Goal: Task Accomplishment & Management: Use online tool/utility

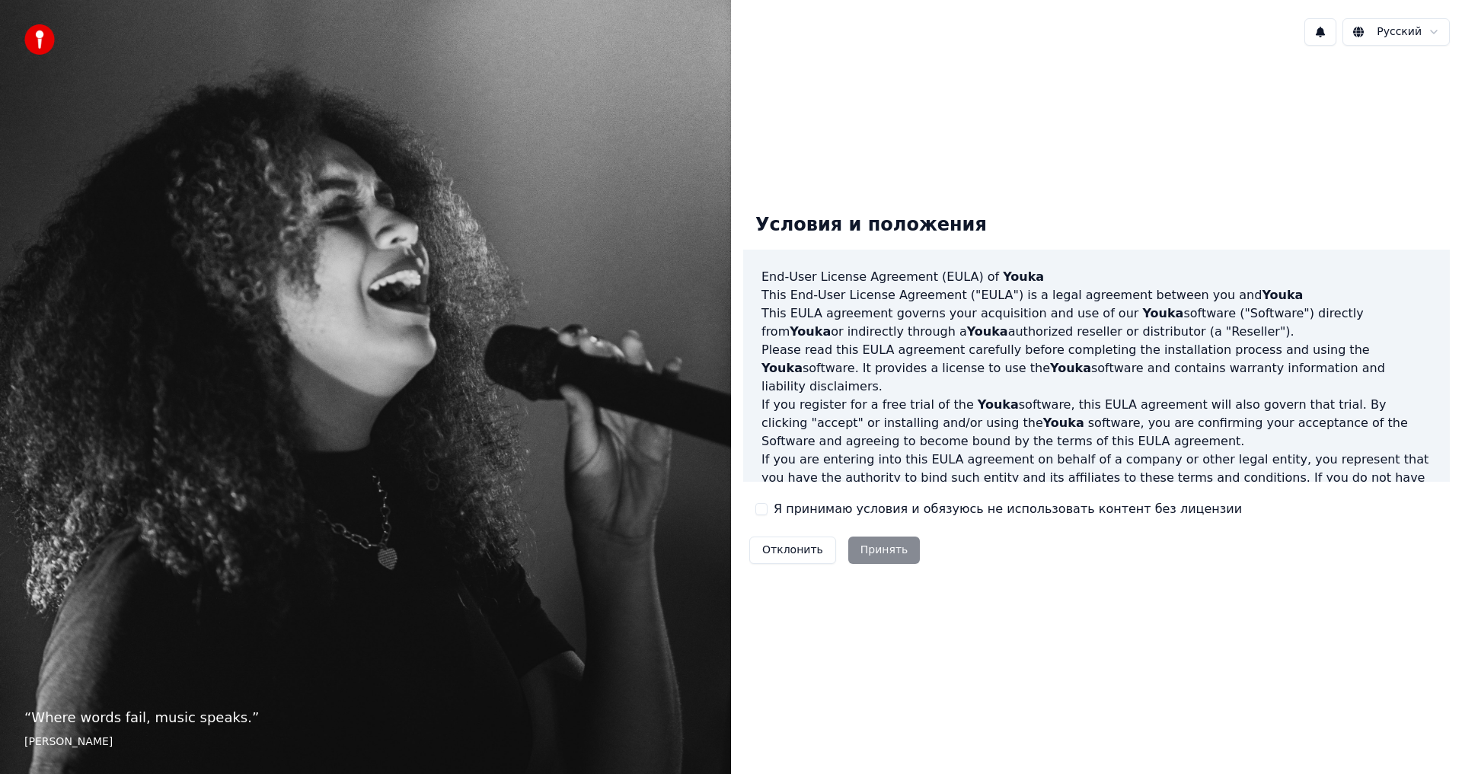
click at [762, 506] on button "Я принимаю условия и обязуюсь не использовать контент без лицензии" at bounding box center [761, 509] width 12 height 12
click at [863, 546] on button "Принять" at bounding box center [884, 550] width 72 height 27
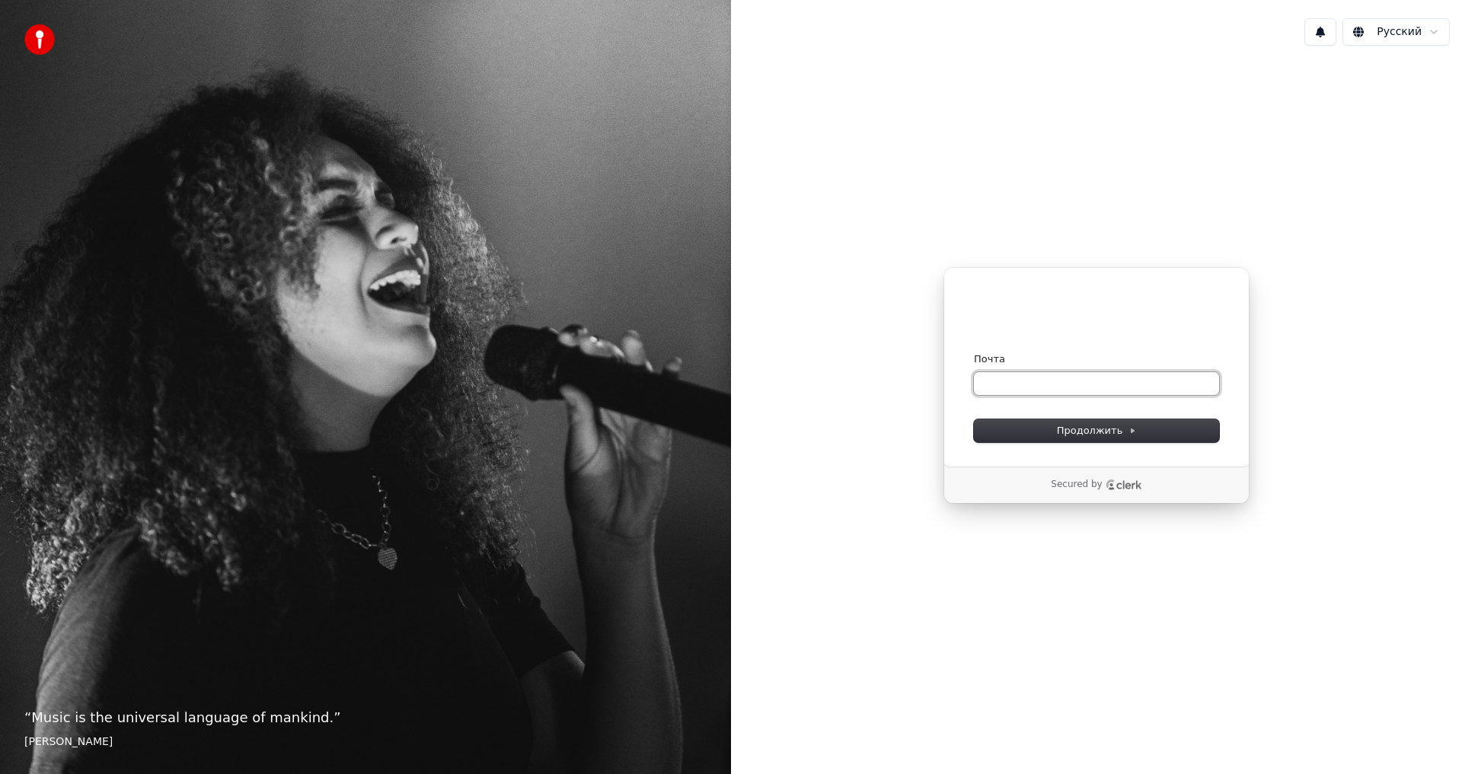
click at [999, 380] on input "Почта" at bounding box center [1096, 383] width 245 height 23
paste input "**********"
click at [1083, 431] on span "Продолжить" at bounding box center [1097, 431] width 80 height 14
type input "**********"
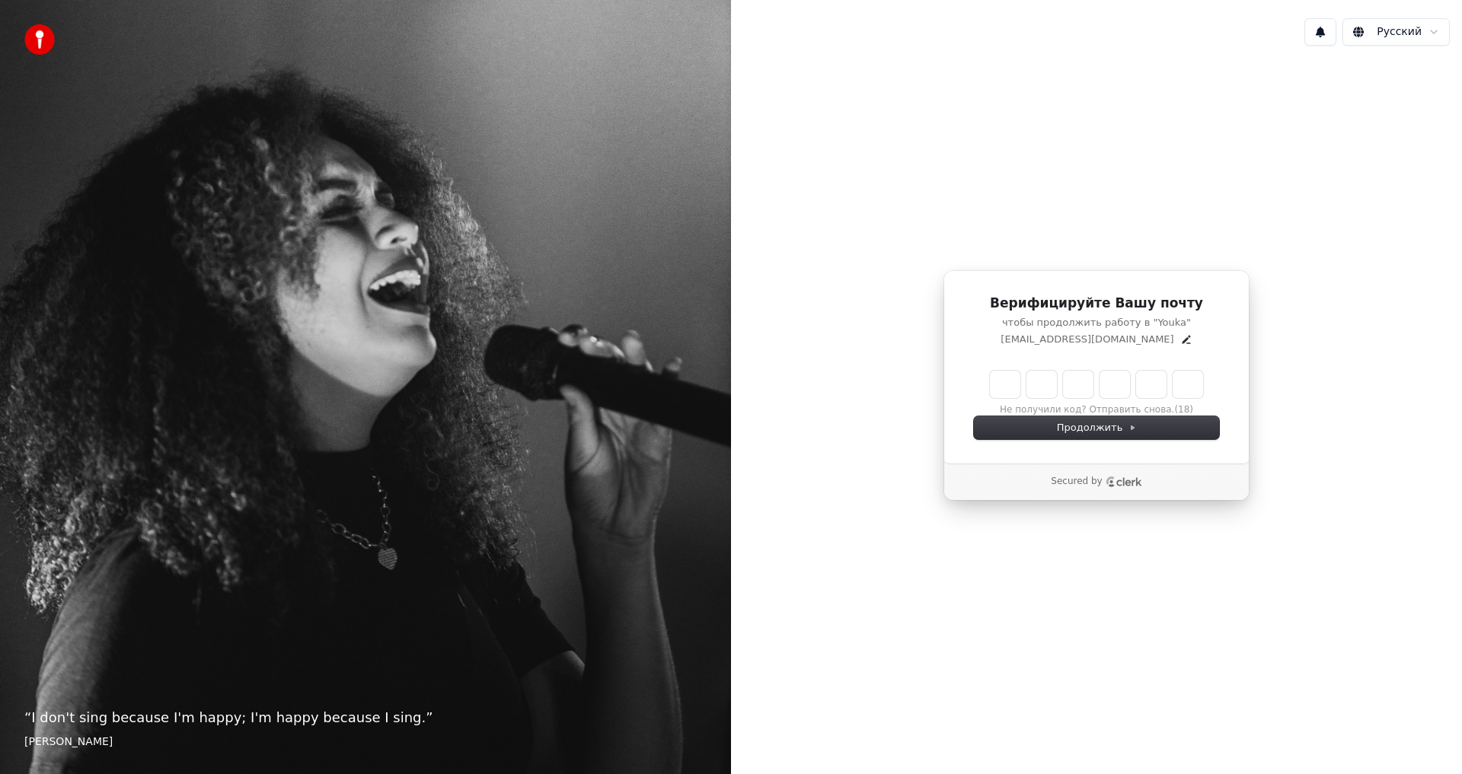
click at [1004, 378] on input "Enter verification code" at bounding box center [1096, 384] width 213 height 27
type input "******"
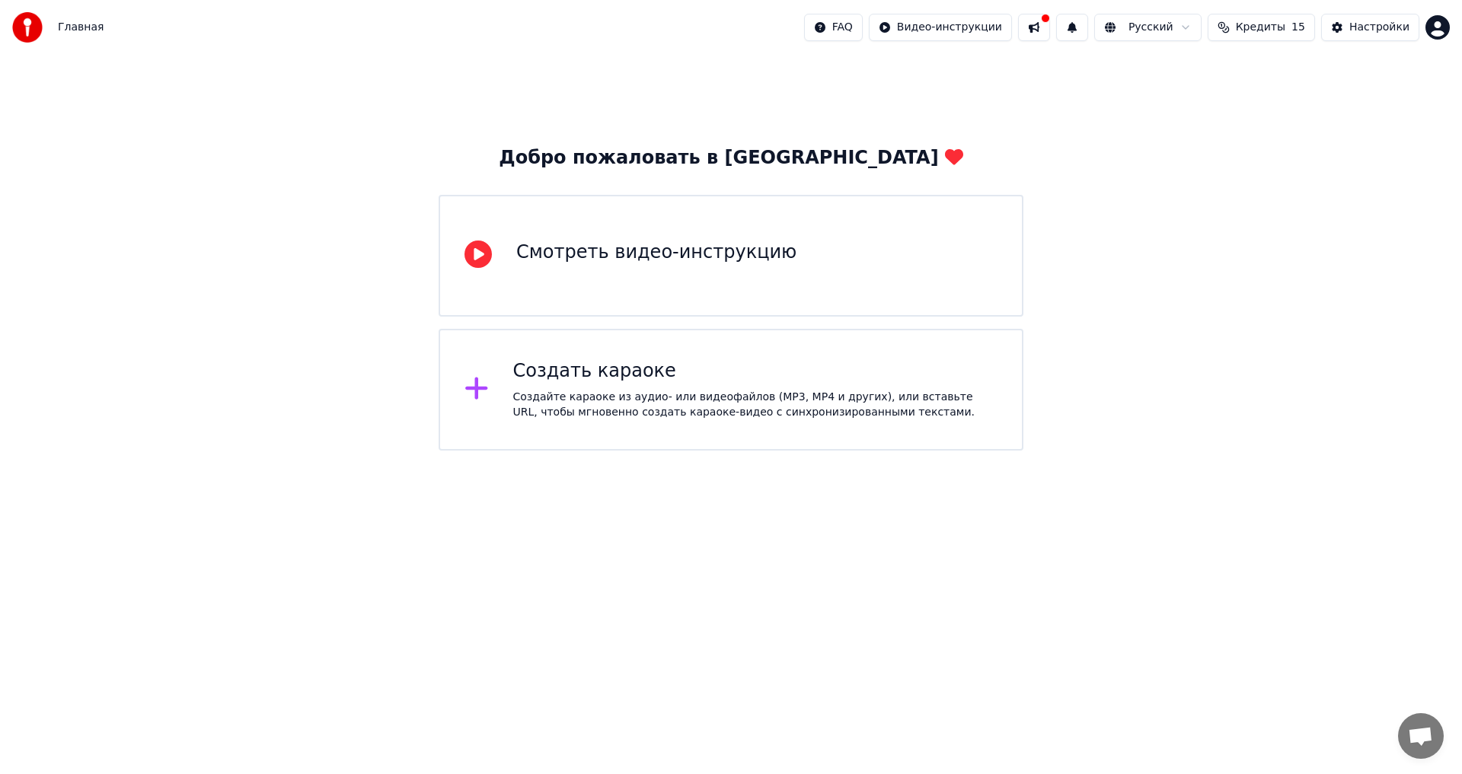
click at [585, 372] on div "Создать караоке" at bounding box center [755, 371] width 485 height 24
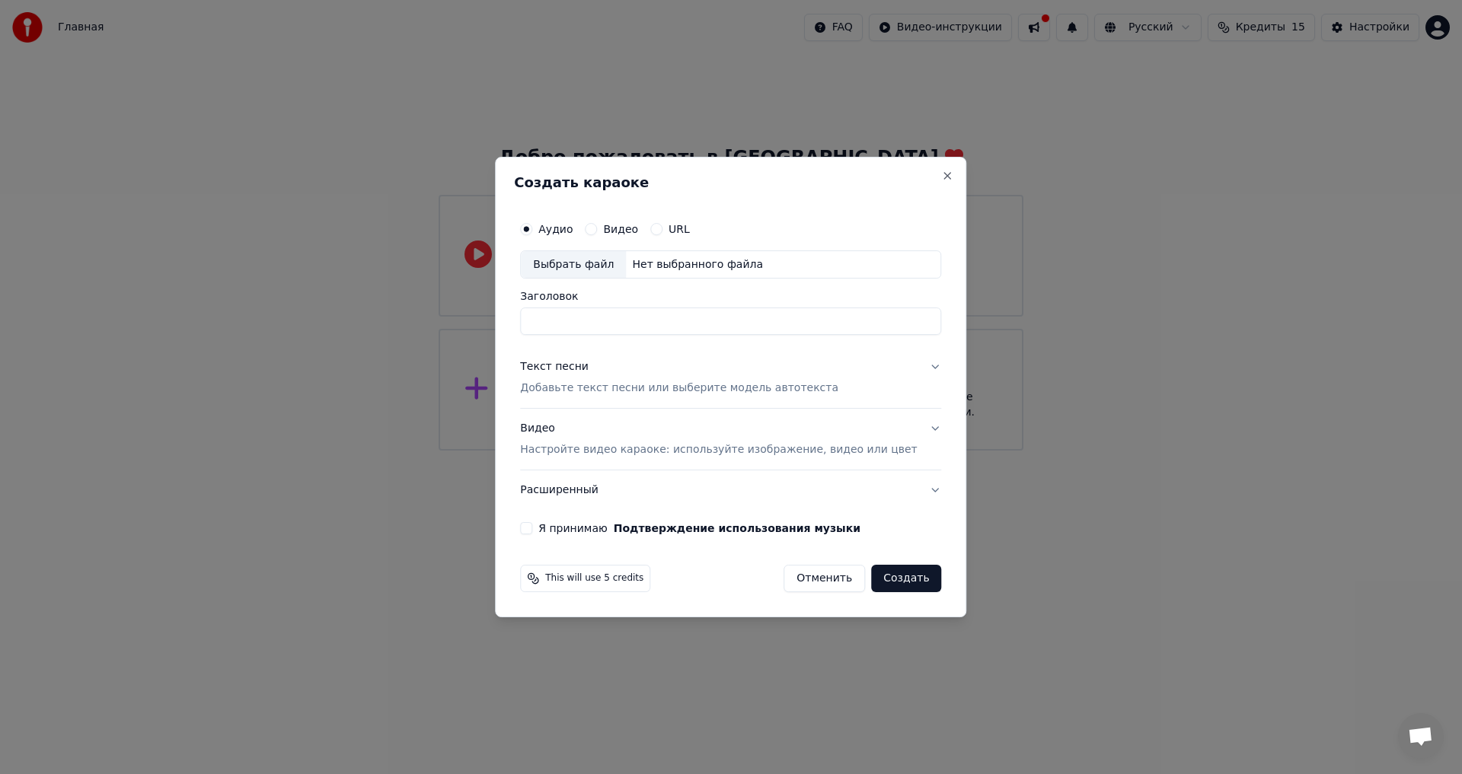
click at [593, 263] on div "Выбрать файл" at bounding box center [573, 264] width 105 height 27
type input "********"
click at [589, 368] on div "Текст песни" at bounding box center [554, 367] width 69 height 15
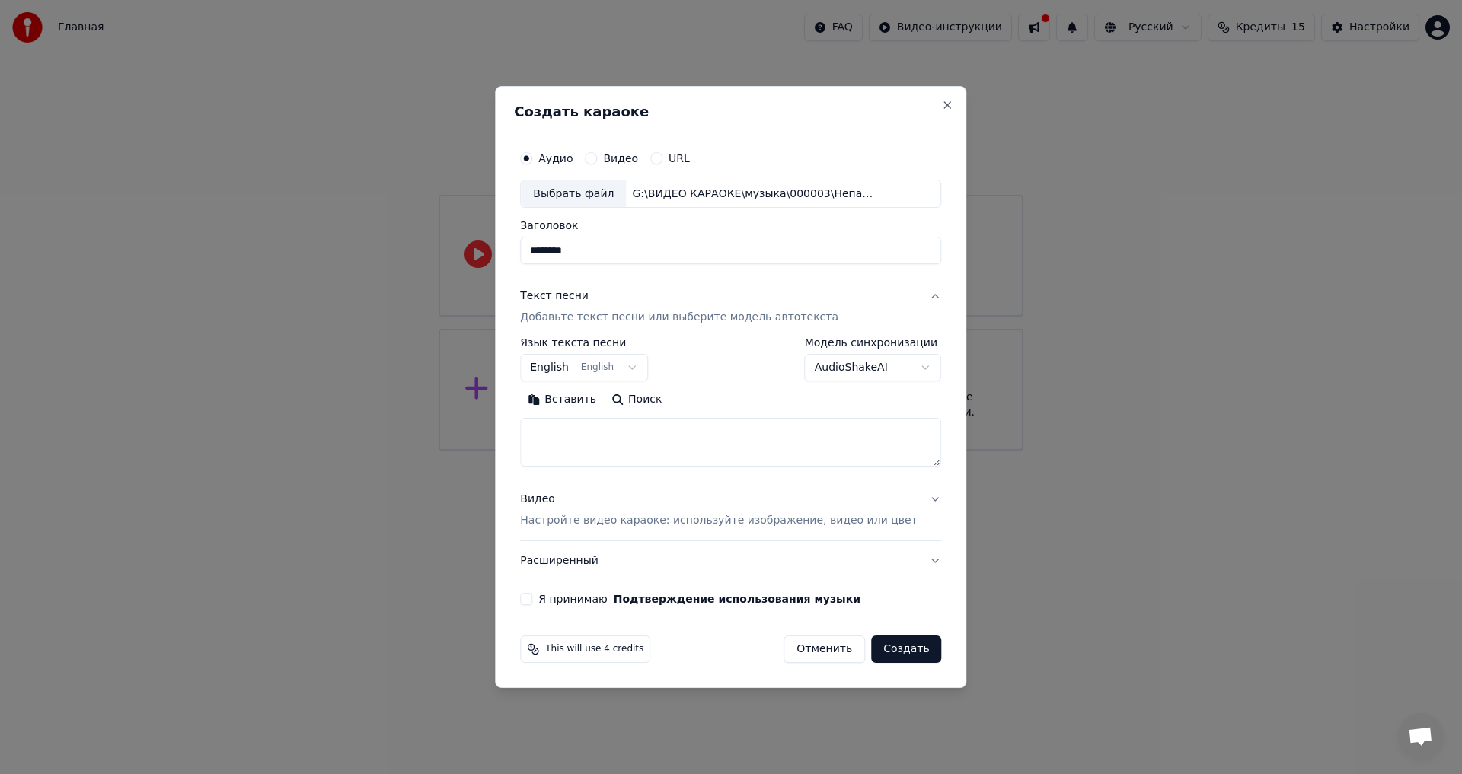
click at [577, 400] on button "Вставить" at bounding box center [562, 400] width 84 height 24
type textarea "**********"
click at [569, 367] on body "**********" at bounding box center [731, 225] width 1462 height 451
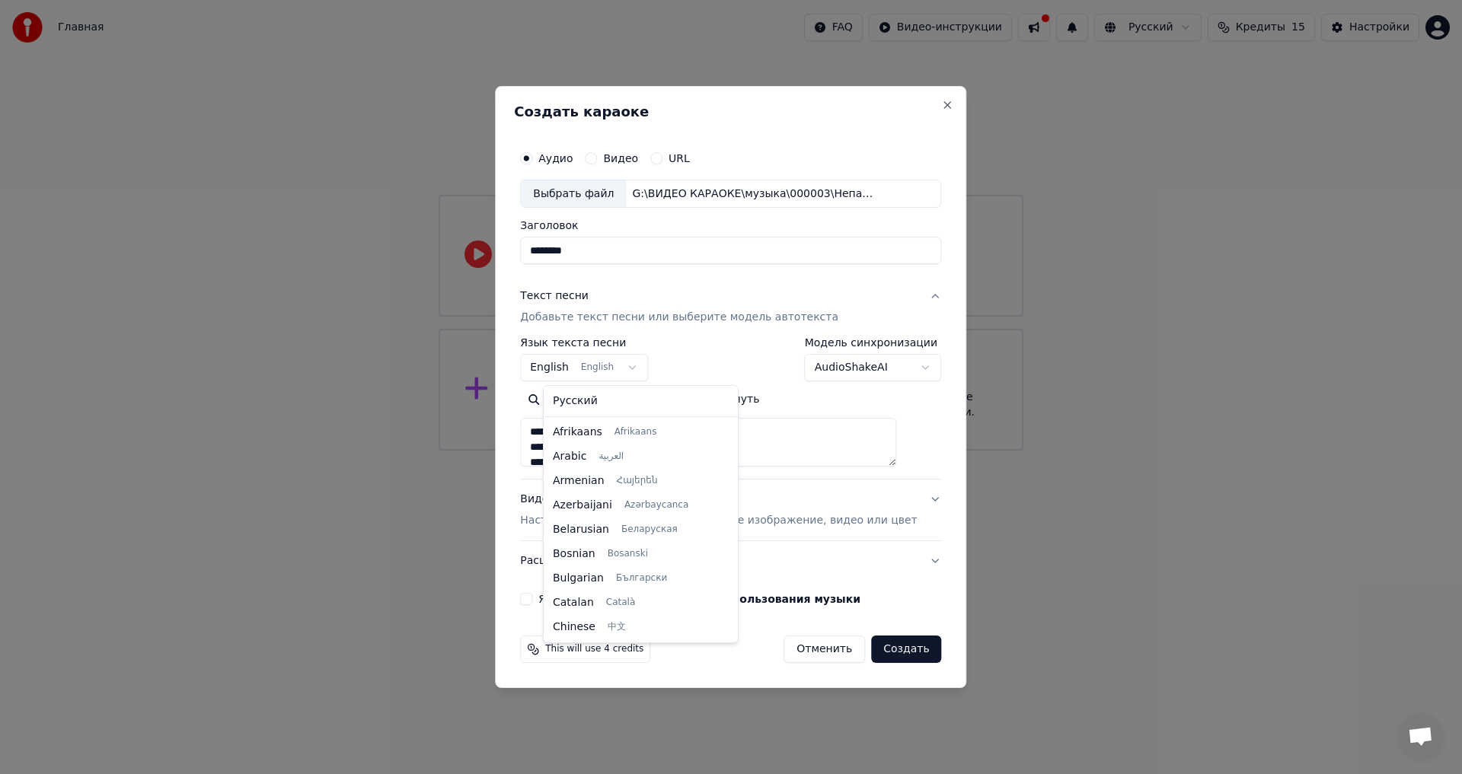
scroll to position [122, 0]
select select "**"
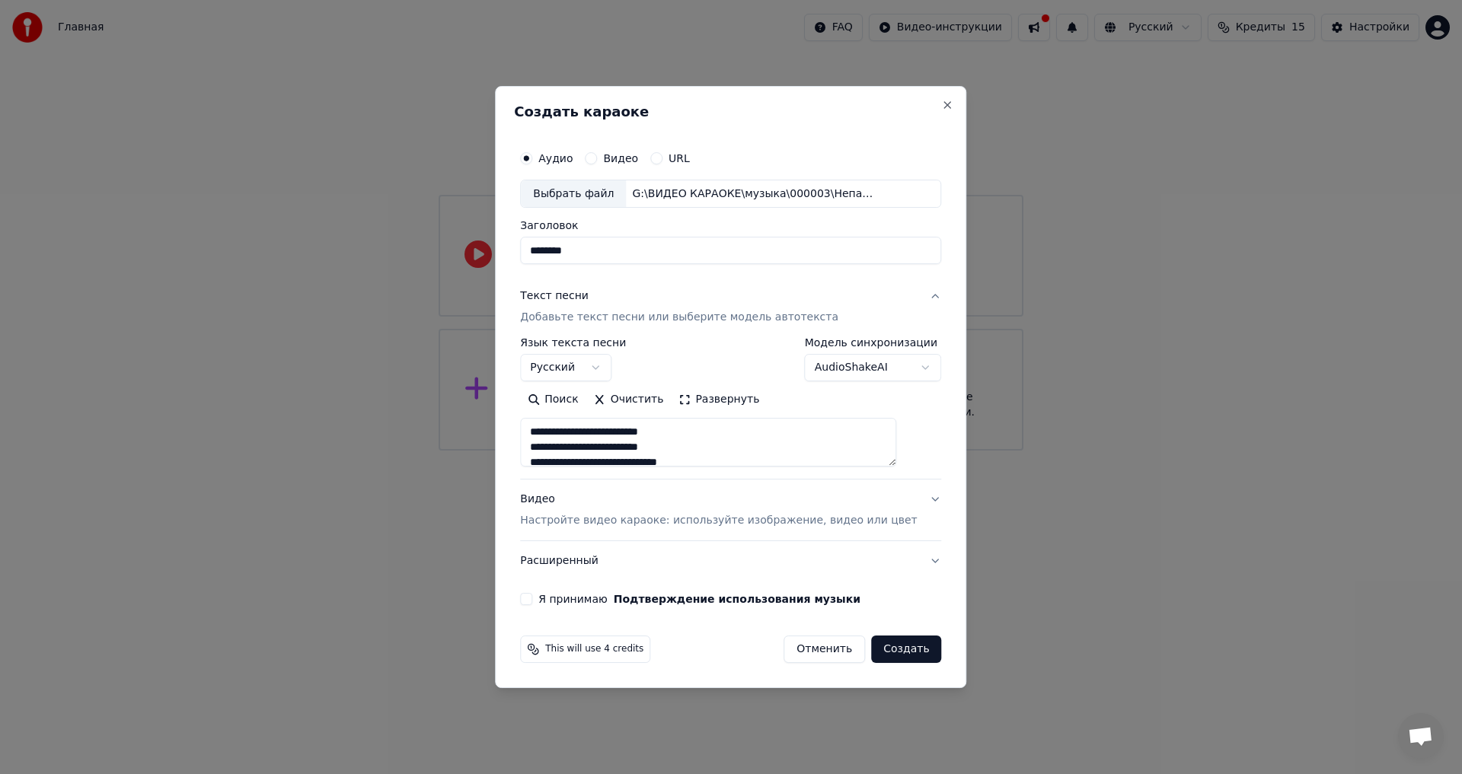
click at [566, 499] on div "Видео Настройте видео караоке: используйте изображение, видео или цвет" at bounding box center [718, 511] width 397 height 37
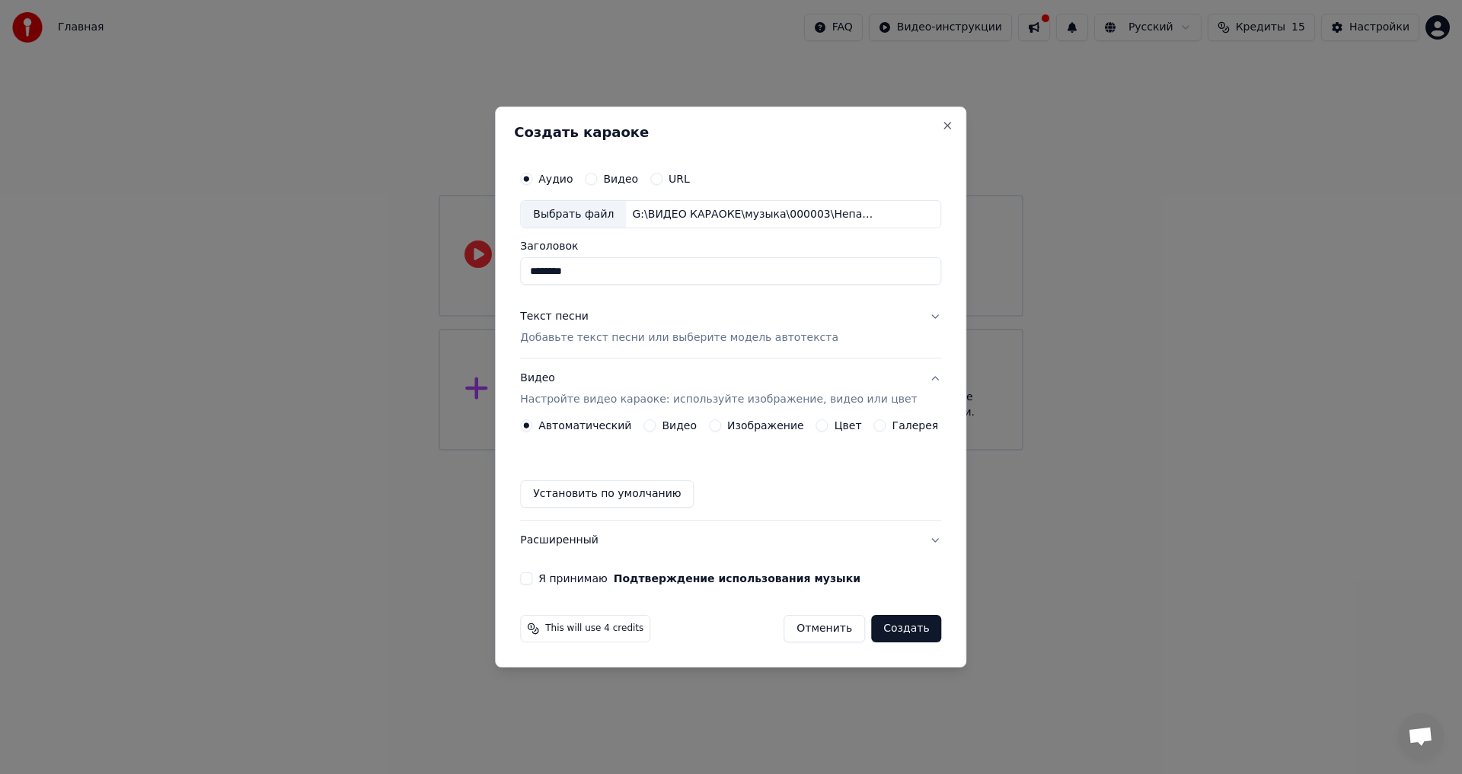
click at [822, 426] on button "Цвет" at bounding box center [822, 426] width 12 height 12
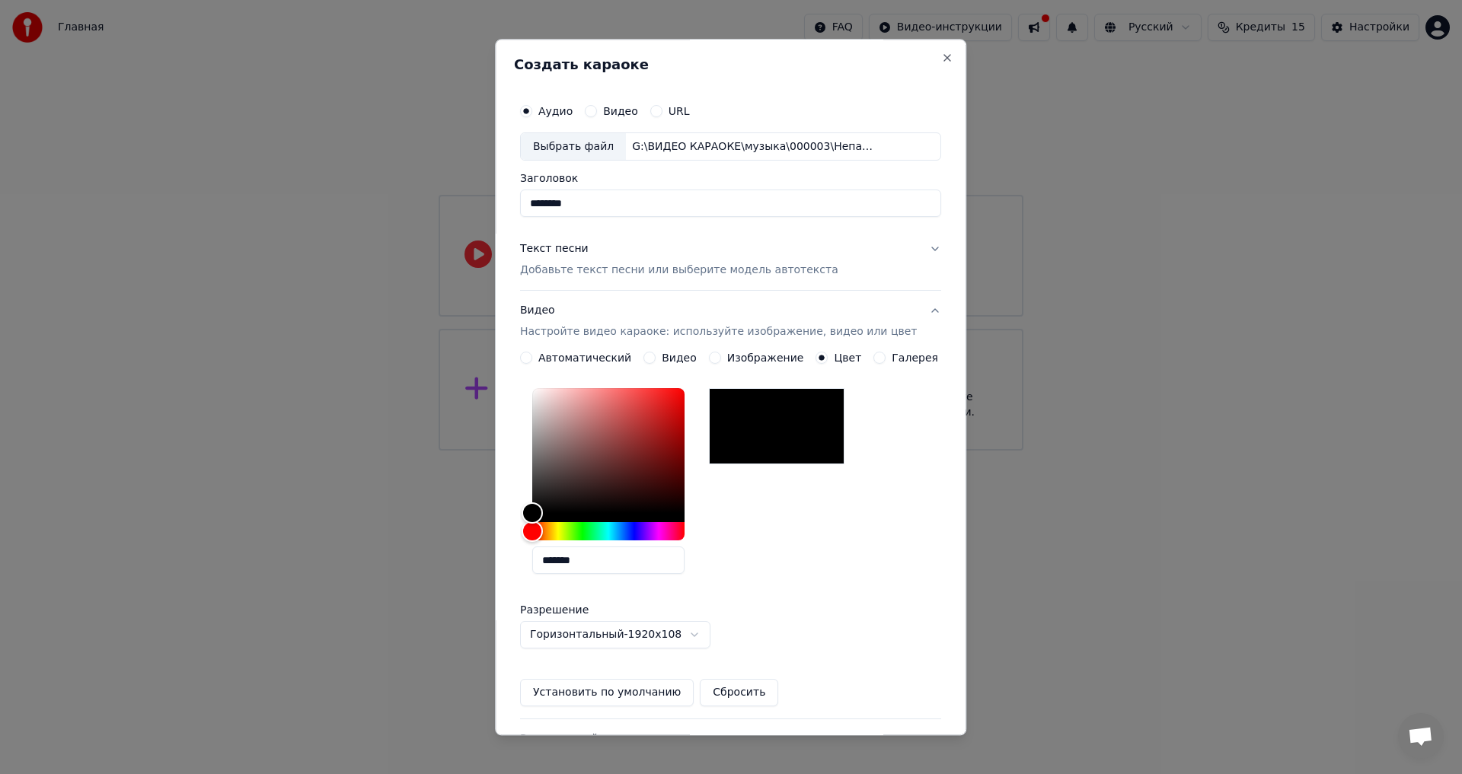
drag, startPoint x: 605, startPoint y: 560, endPoint x: 510, endPoint y: 560, distance: 95.2
click at [510, 560] on div "**********" at bounding box center [730, 387] width 471 height 697
paste input "text"
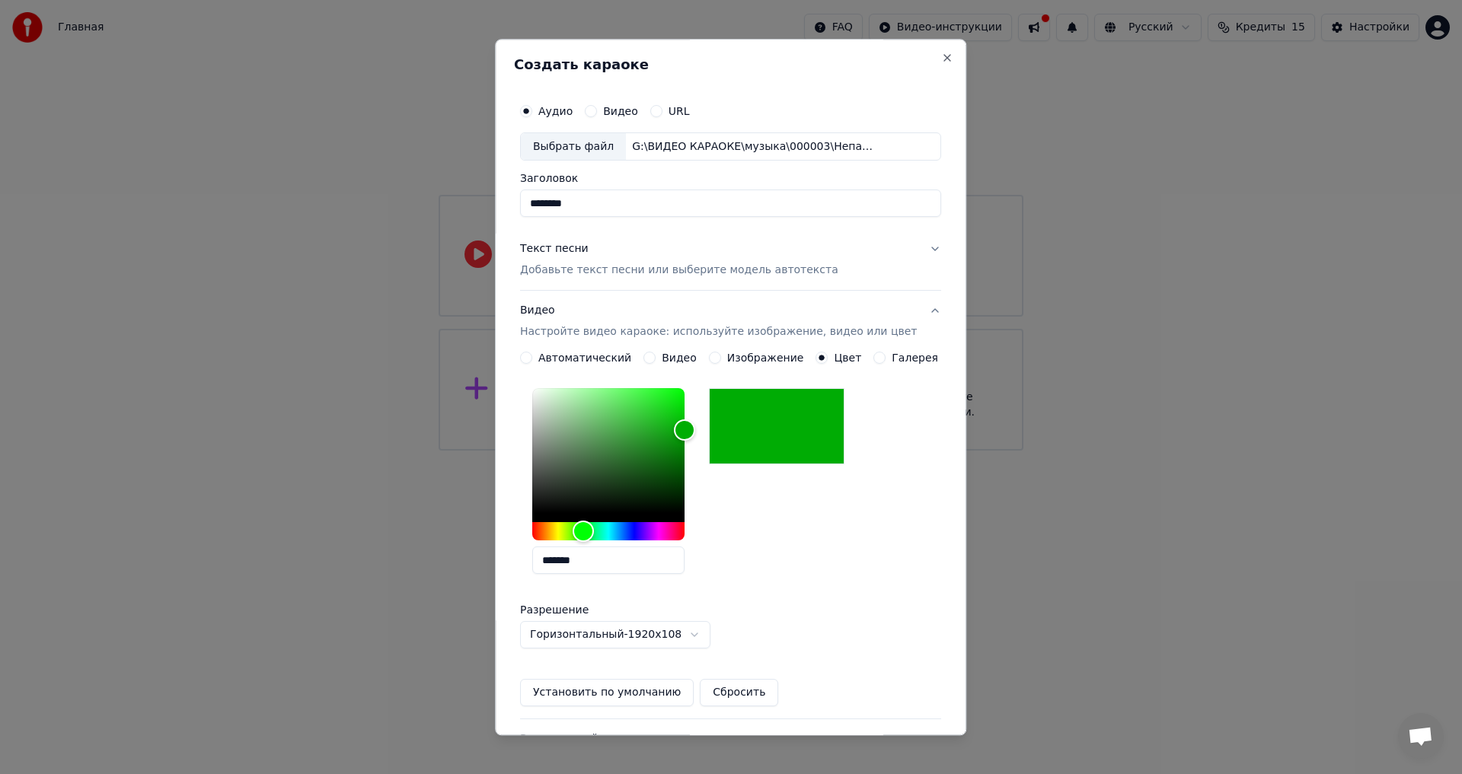
drag, startPoint x: 553, startPoint y: 560, endPoint x: 482, endPoint y: 560, distance: 70.8
click at [482, 451] on body "Главная FAQ Видео-инструкции Русский Кредиты 15 Настройки Добро пожаловать в Yo…" at bounding box center [731, 225] width 1462 height 451
drag, startPoint x: 605, startPoint y: 557, endPoint x: 459, endPoint y: 560, distance: 145.5
click at [459, 451] on body "Главная FAQ Видео-инструкции Русский Кредиты 15 Настройки Добро пожаловать в Yo…" at bounding box center [731, 225] width 1462 height 451
paste input "text"
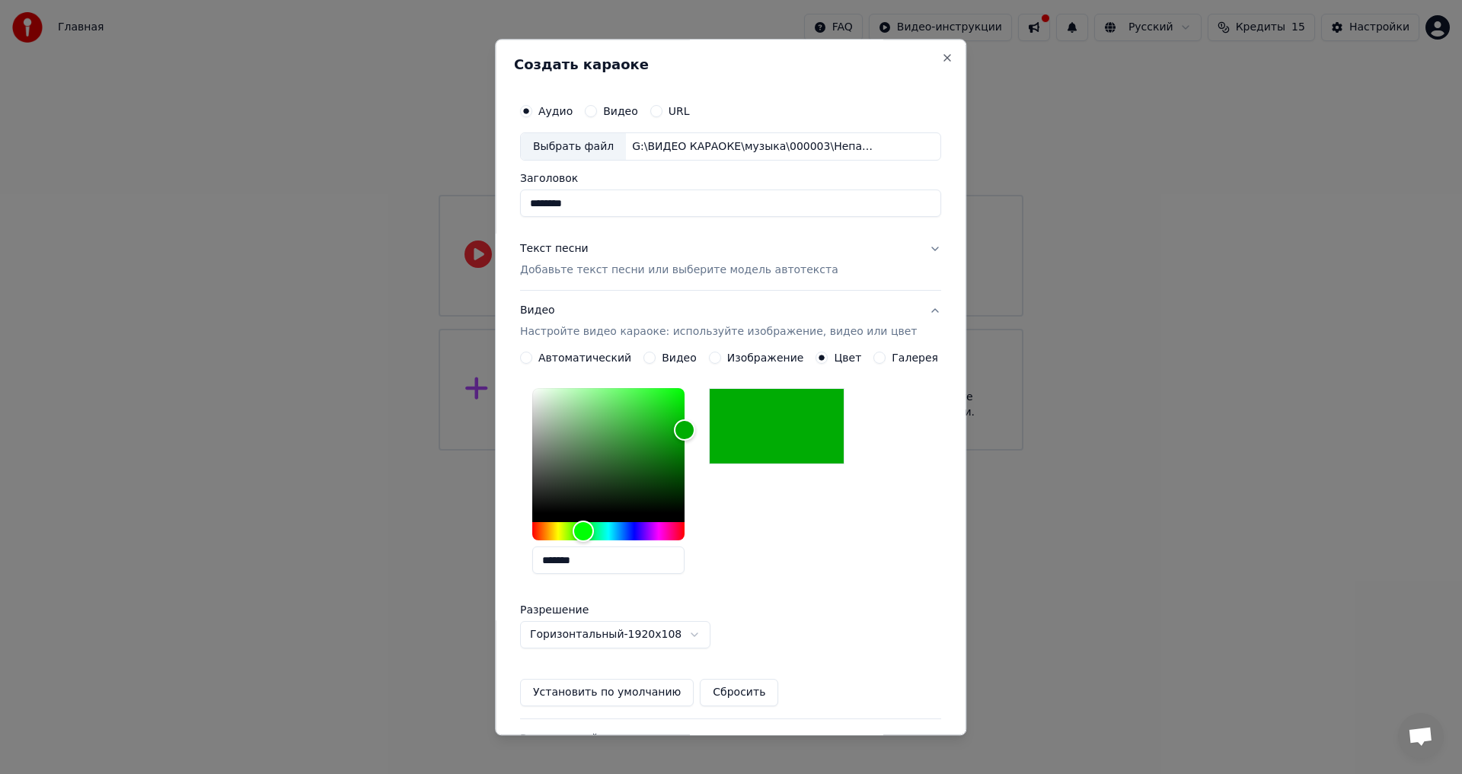
type input "*******"
click at [613, 694] on button "Установить по умолчанию" at bounding box center [607, 693] width 174 height 27
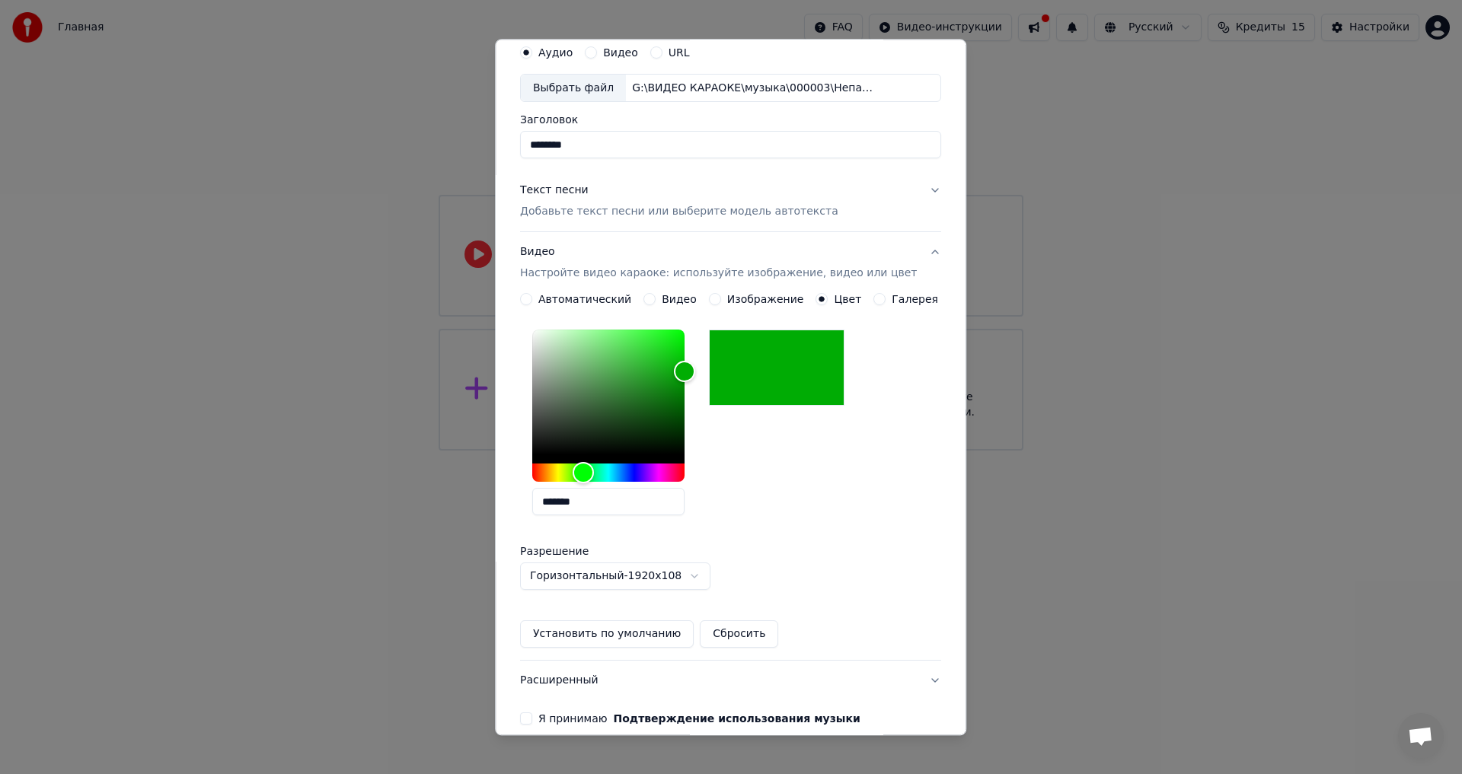
scroll to position [131, 0]
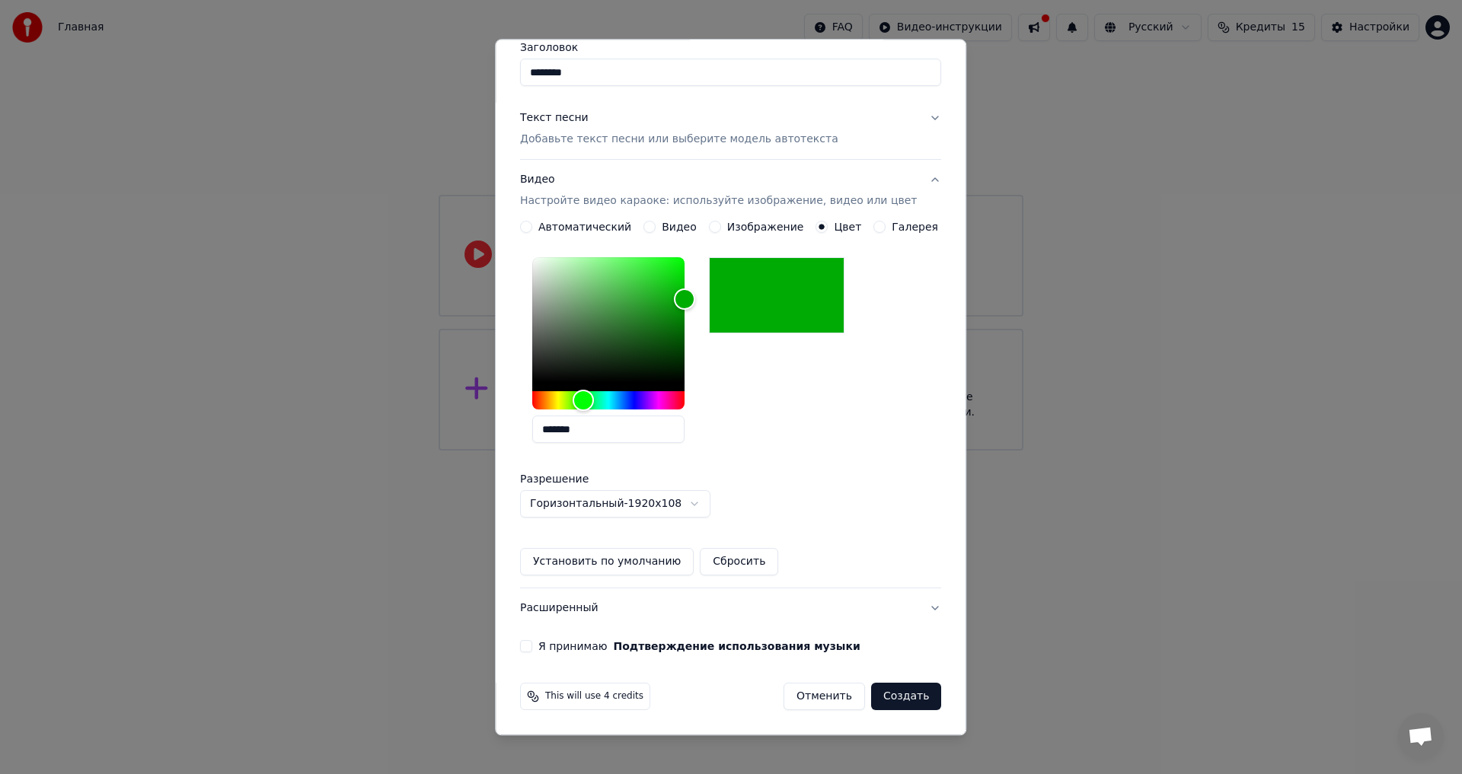
click at [532, 643] on button "Я принимаю Подтверждение использования музыки" at bounding box center [526, 647] width 12 height 12
click at [890, 694] on button "Создать" at bounding box center [906, 697] width 70 height 27
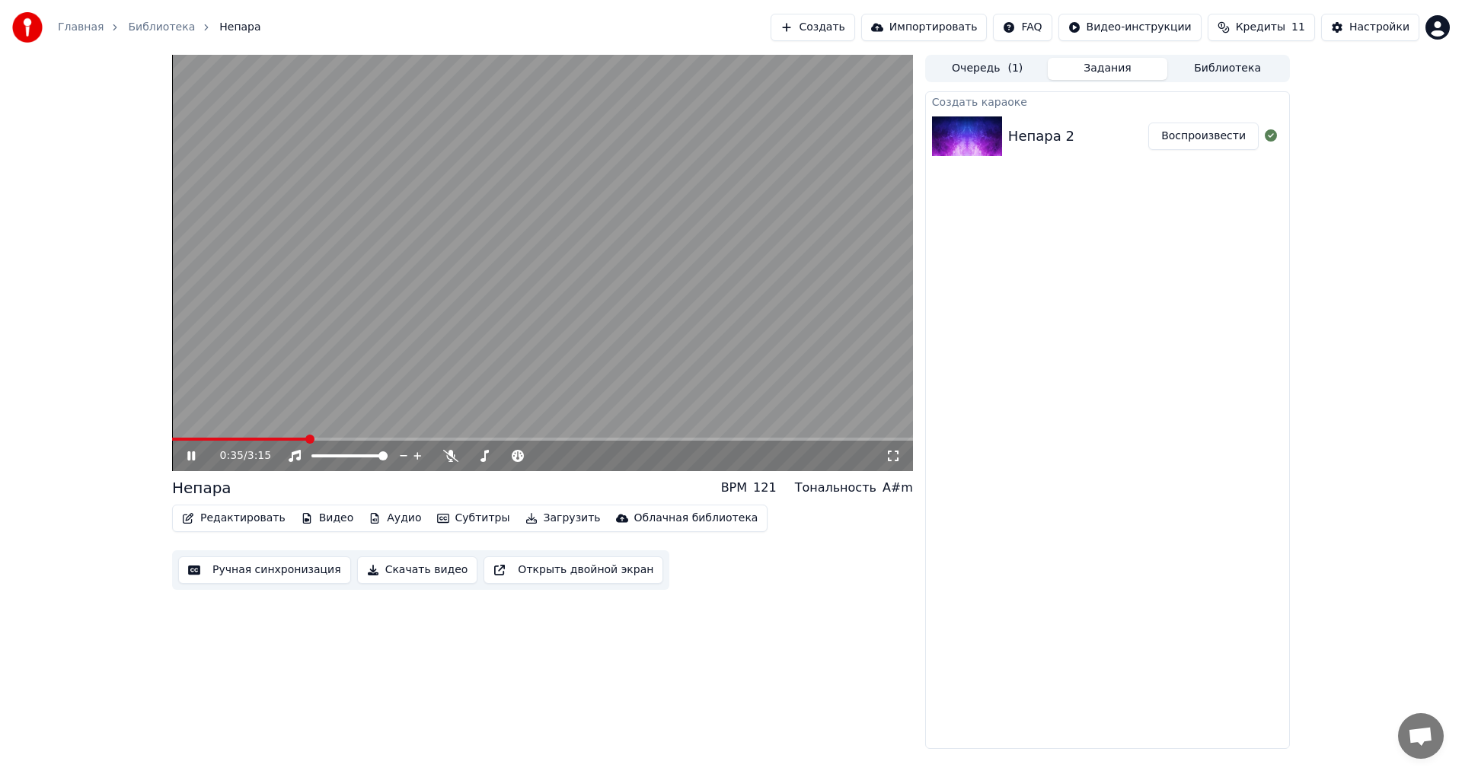
click at [190, 452] on icon at bounding box center [191, 455] width 8 height 9
click at [448, 451] on icon at bounding box center [450, 456] width 15 height 12
click at [513, 453] on span at bounding box center [511, 455] width 9 height 9
click at [233, 512] on button "Редактировать" at bounding box center [234, 518] width 116 height 21
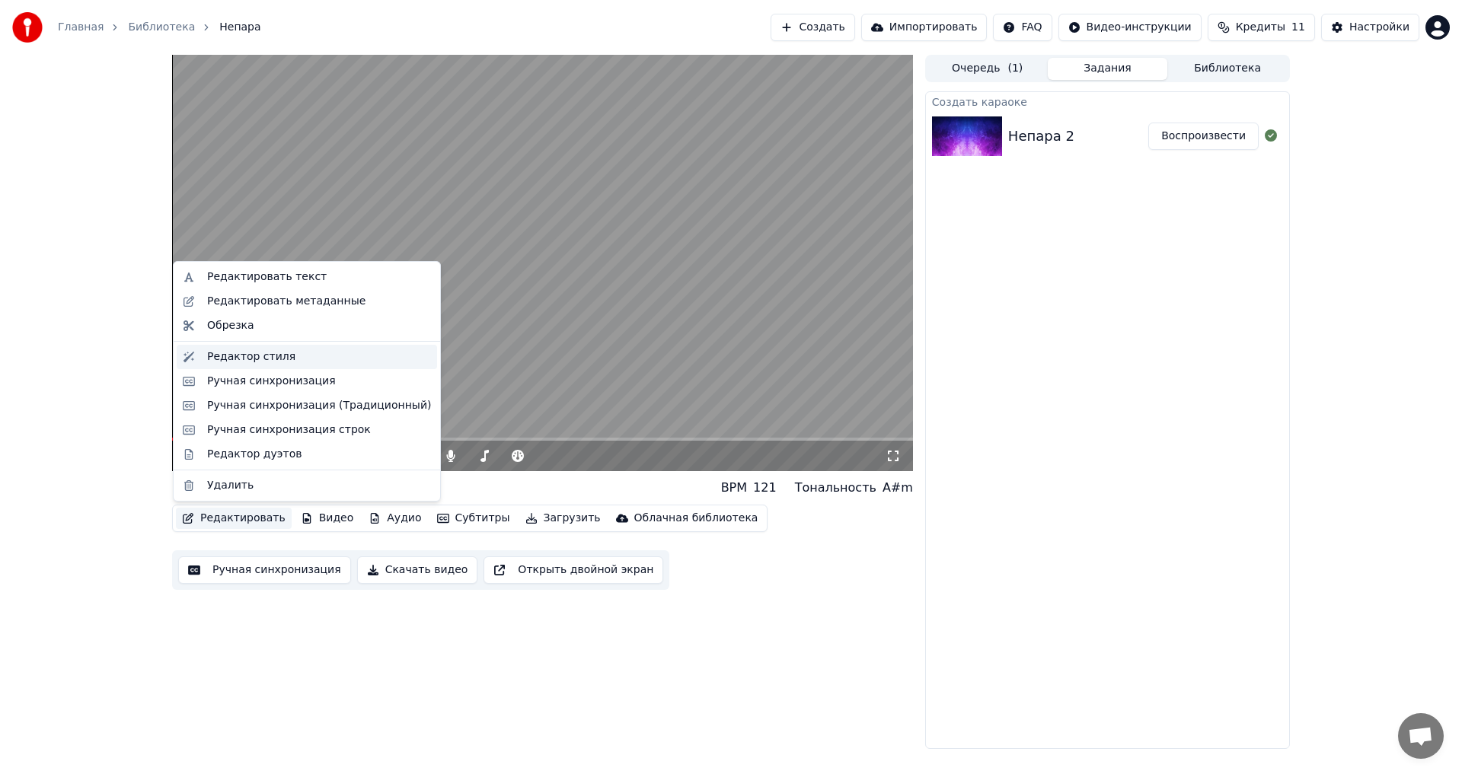
click at [239, 359] on div "Редактор стиля" at bounding box center [251, 356] width 88 height 15
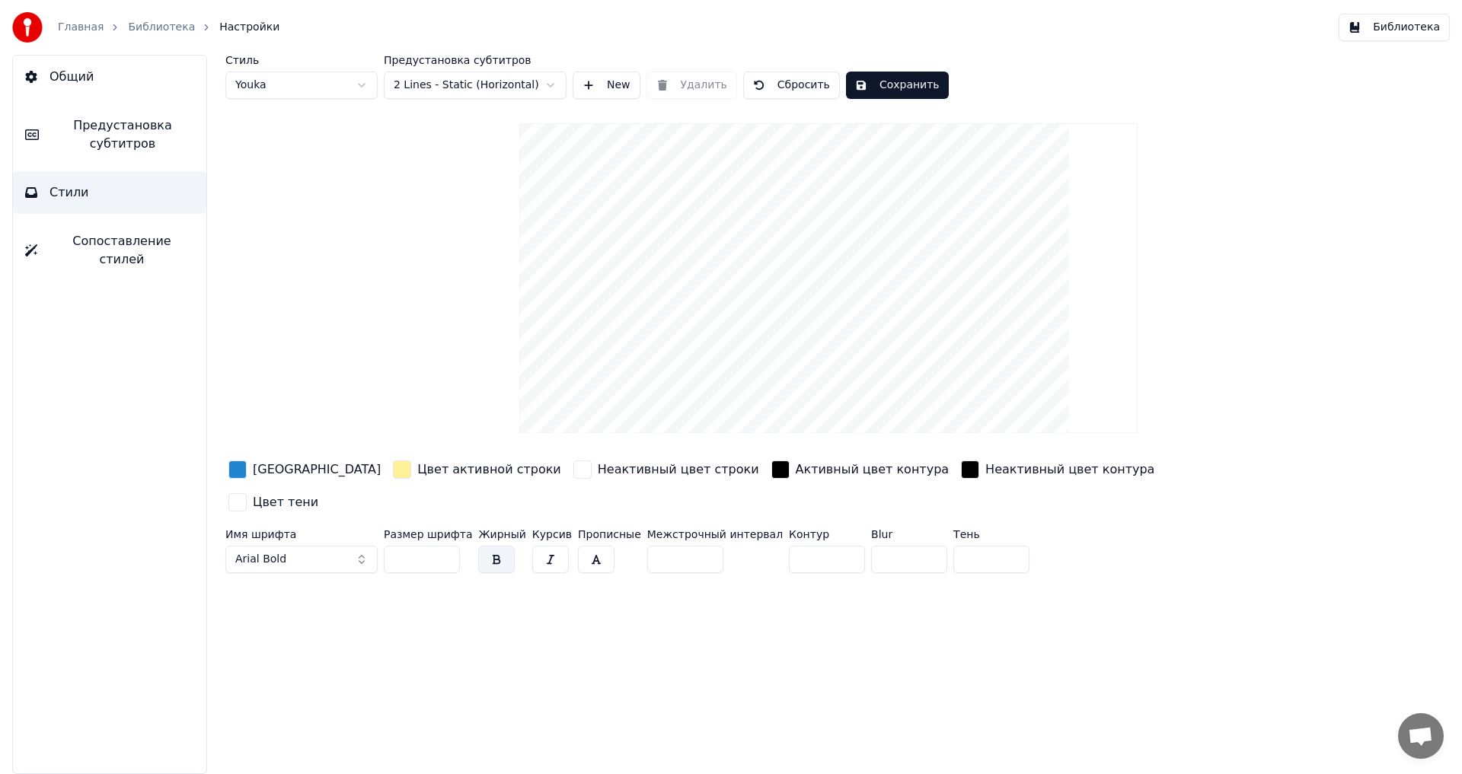
click at [238, 468] on div "button" at bounding box center [237, 470] width 18 height 18
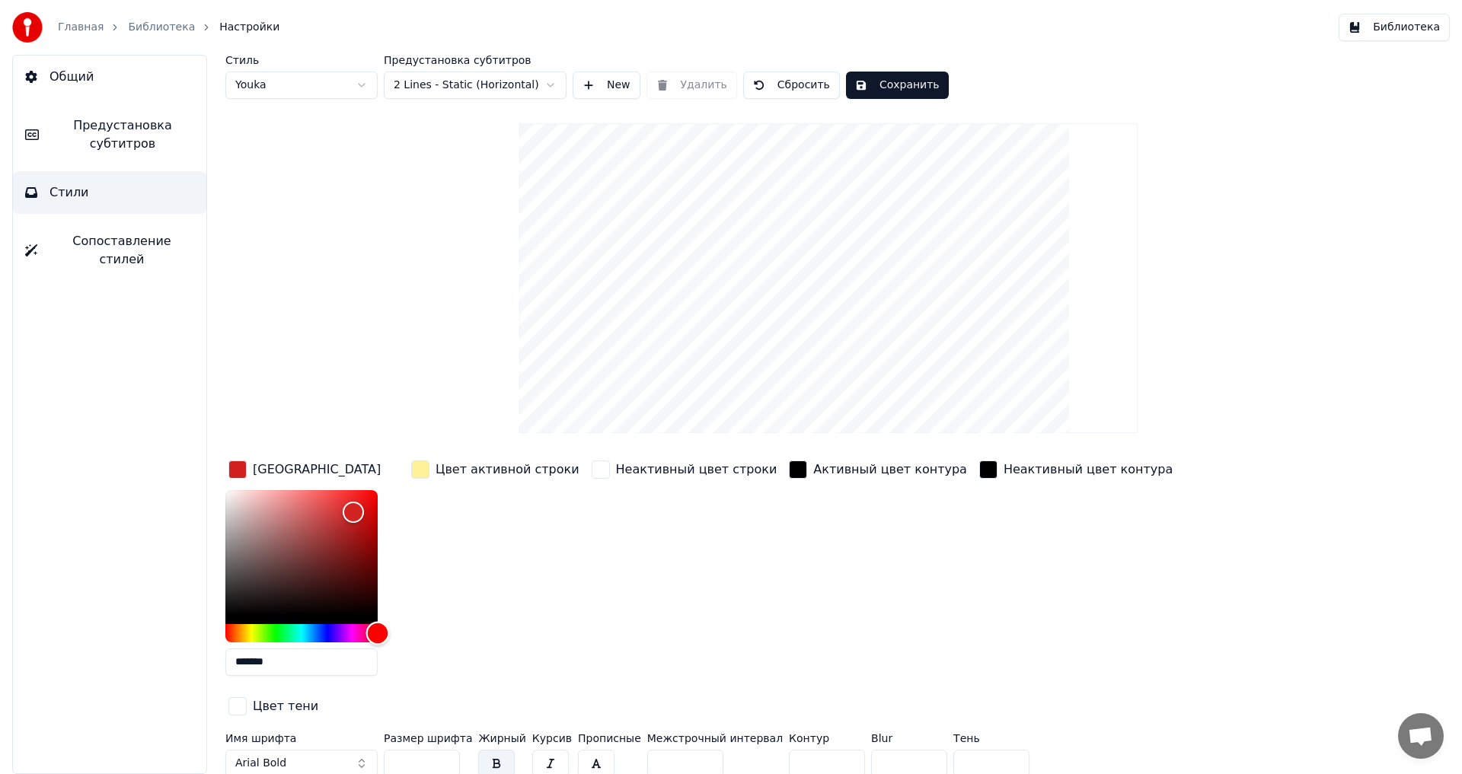
drag, startPoint x: 311, startPoint y: 630, endPoint x: 471, endPoint y: 627, distance: 159.9
click at [471, 627] on div "Цвет заливки ******* Цвет активной строки Неактивный цвет строки Активный цвет …" at bounding box center [736, 589] width 1023 height 263
type input "*******"
drag, startPoint x: 357, startPoint y: 512, endPoint x: 416, endPoint y: 461, distance: 77.8
click at [416, 461] on div "Цвет заливки ******* Цвет активной строки Неактивный цвет строки Активный цвет …" at bounding box center [736, 589] width 1023 height 263
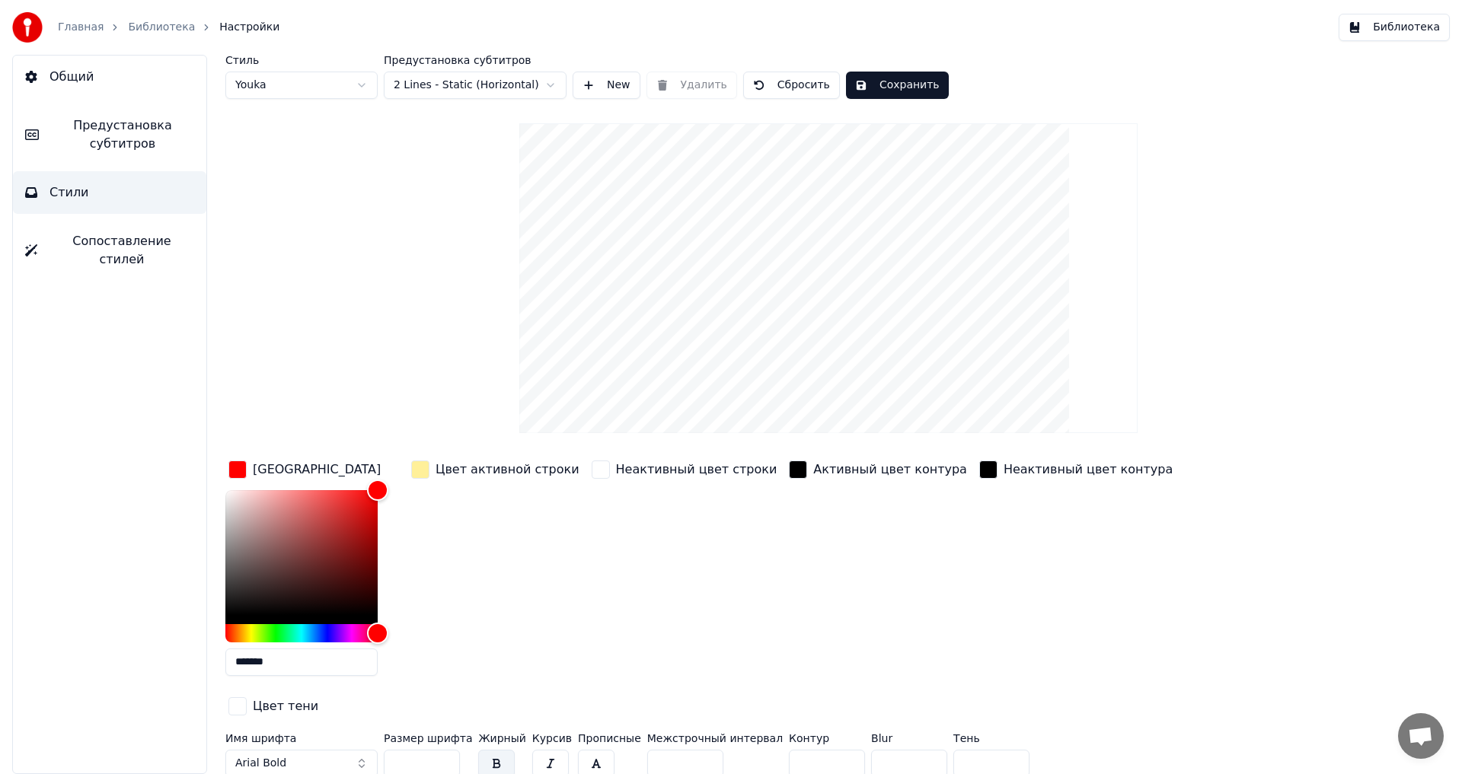
click at [426, 467] on div "button" at bounding box center [420, 470] width 18 height 18
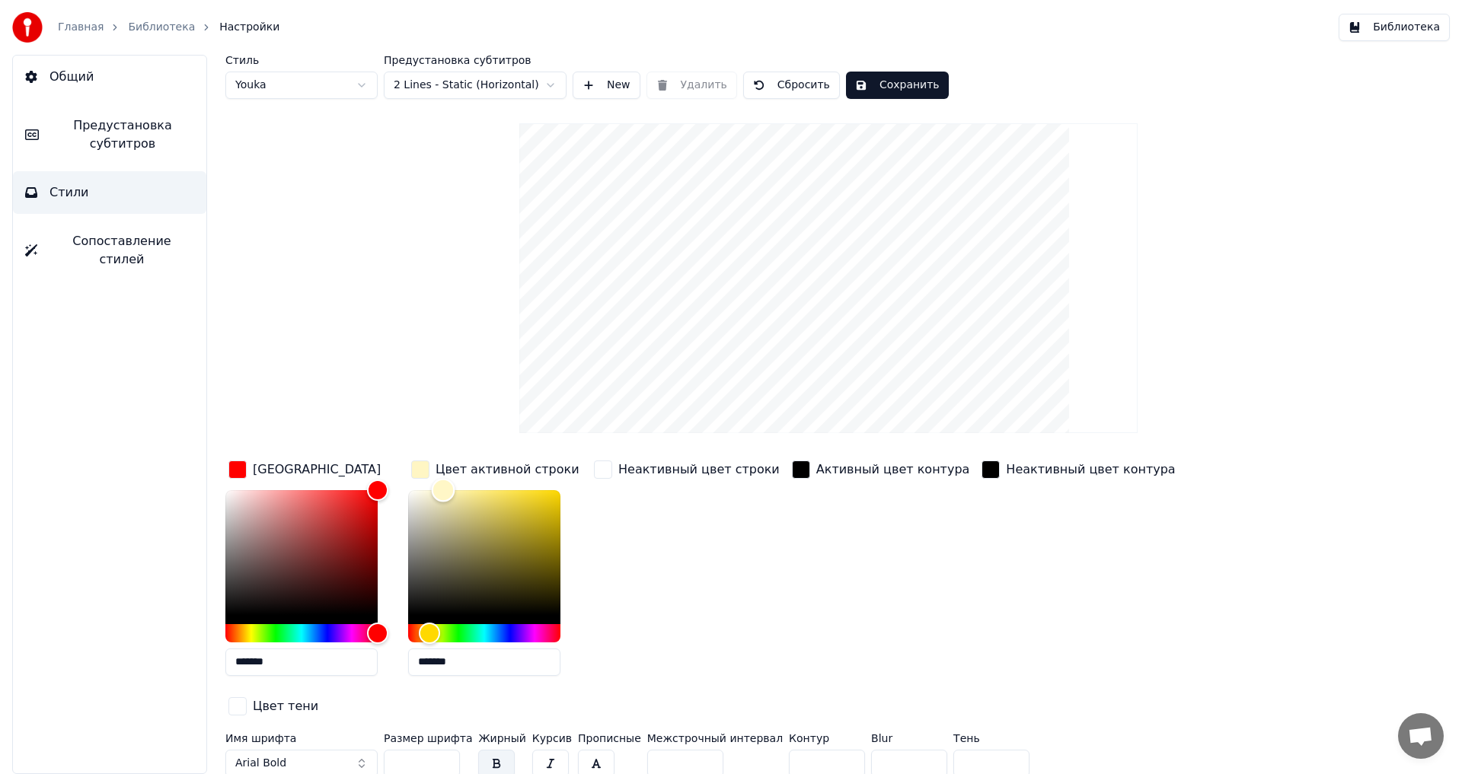
type input "*******"
drag, startPoint x: 472, startPoint y: 491, endPoint x: 389, endPoint y: 474, distance: 84.7
click at [389, 474] on div "Цвет заливки ******* Цвет активной строки ******* Неактивный цвет строки Активн…" at bounding box center [736, 589] width 1023 height 263
drag, startPoint x: 407, startPoint y: 729, endPoint x: 353, endPoint y: 729, distance: 54.8
click at [353, 733] on div "Имя шрифта Arial Bold Размер шрифта ** Жирный Курсив Прописные Межстрочный инте…" at bounding box center [736, 758] width 1023 height 50
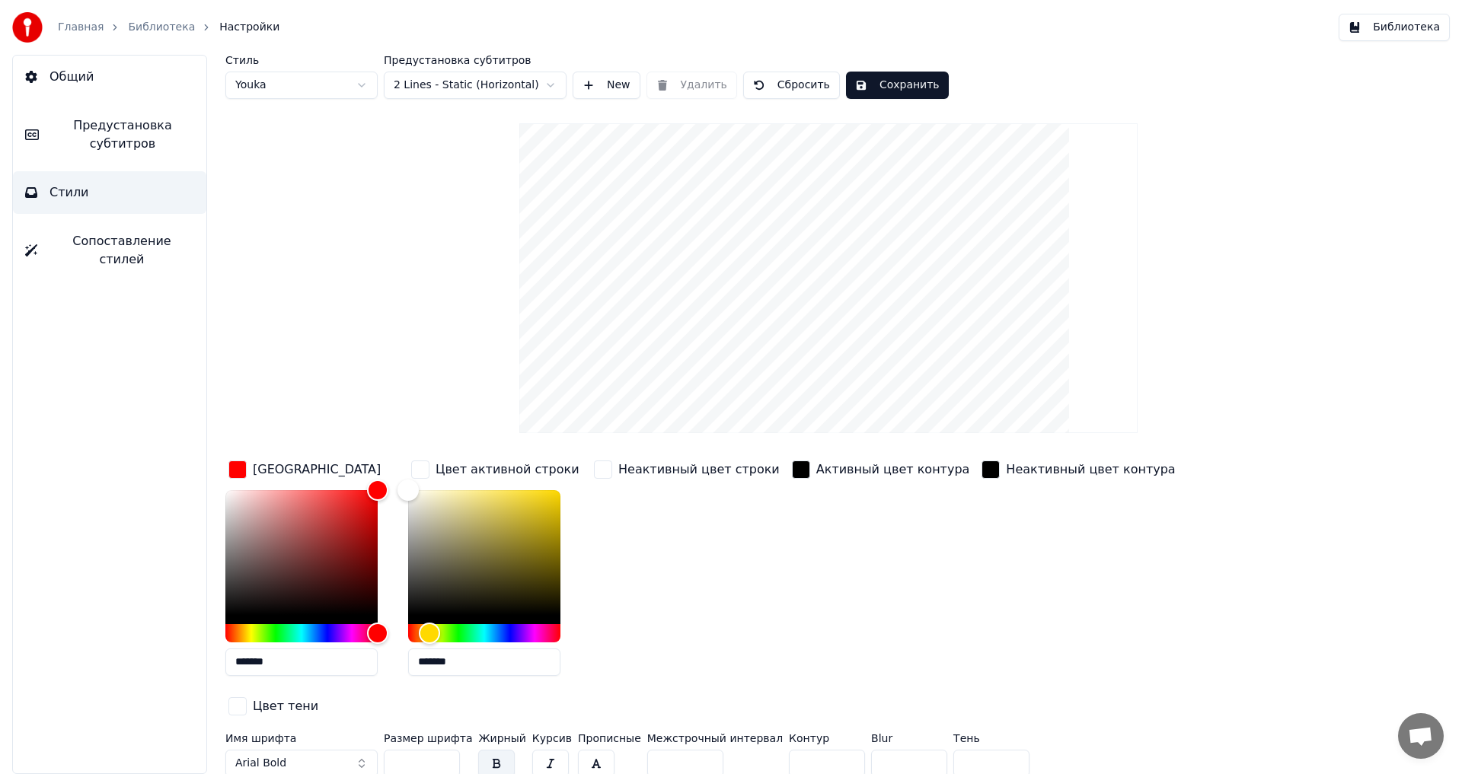
type input "**"
click at [809, 750] on input "*" at bounding box center [827, 763] width 76 height 27
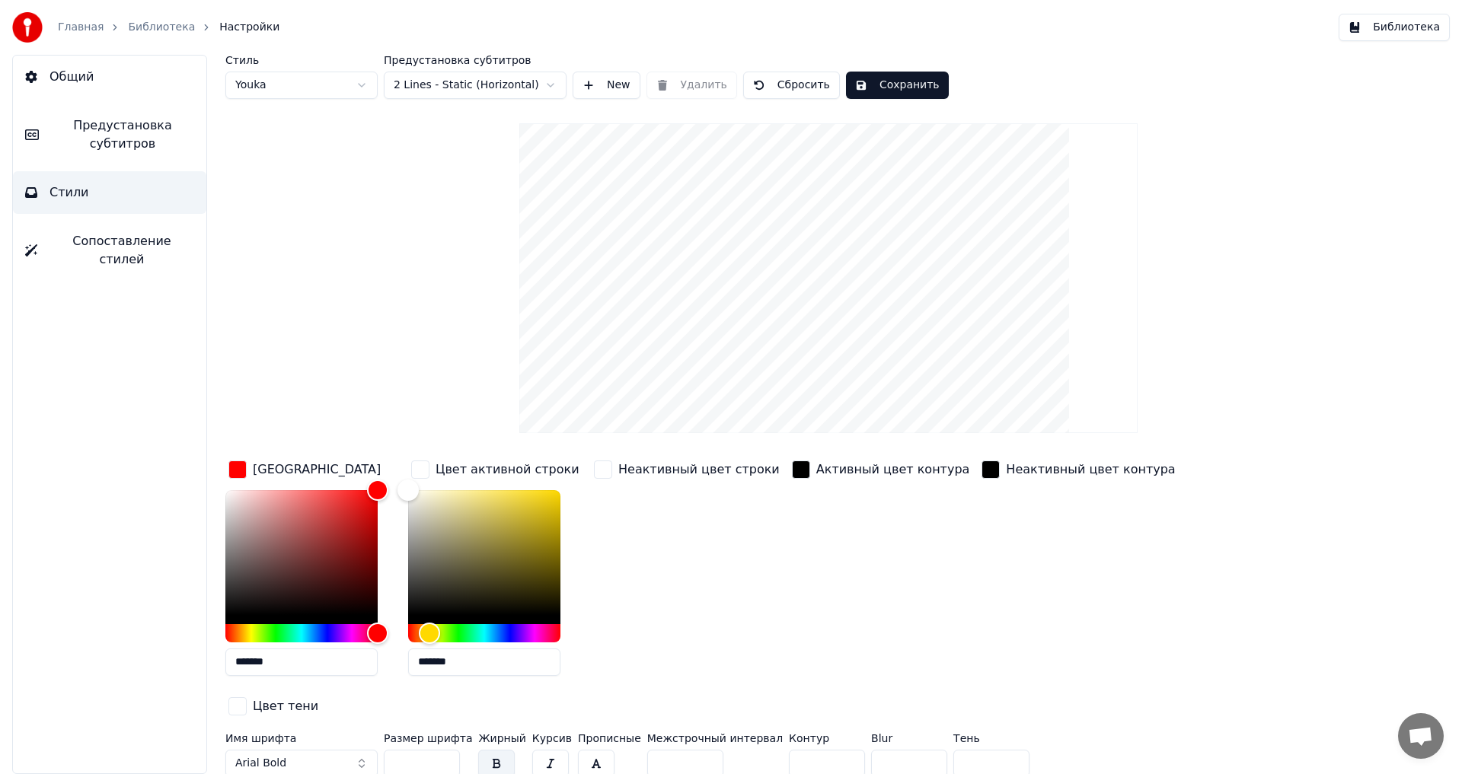
click at [809, 750] on input "*" at bounding box center [827, 763] width 76 height 27
type input "*"
click at [809, 750] on input "*" at bounding box center [827, 763] width 76 height 27
click at [876, 85] on button "Сохранить" at bounding box center [897, 85] width 103 height 27
click at [129, 131] on span "Предустановка субтитров" at bounding box center [122, 134] width 143 height 37
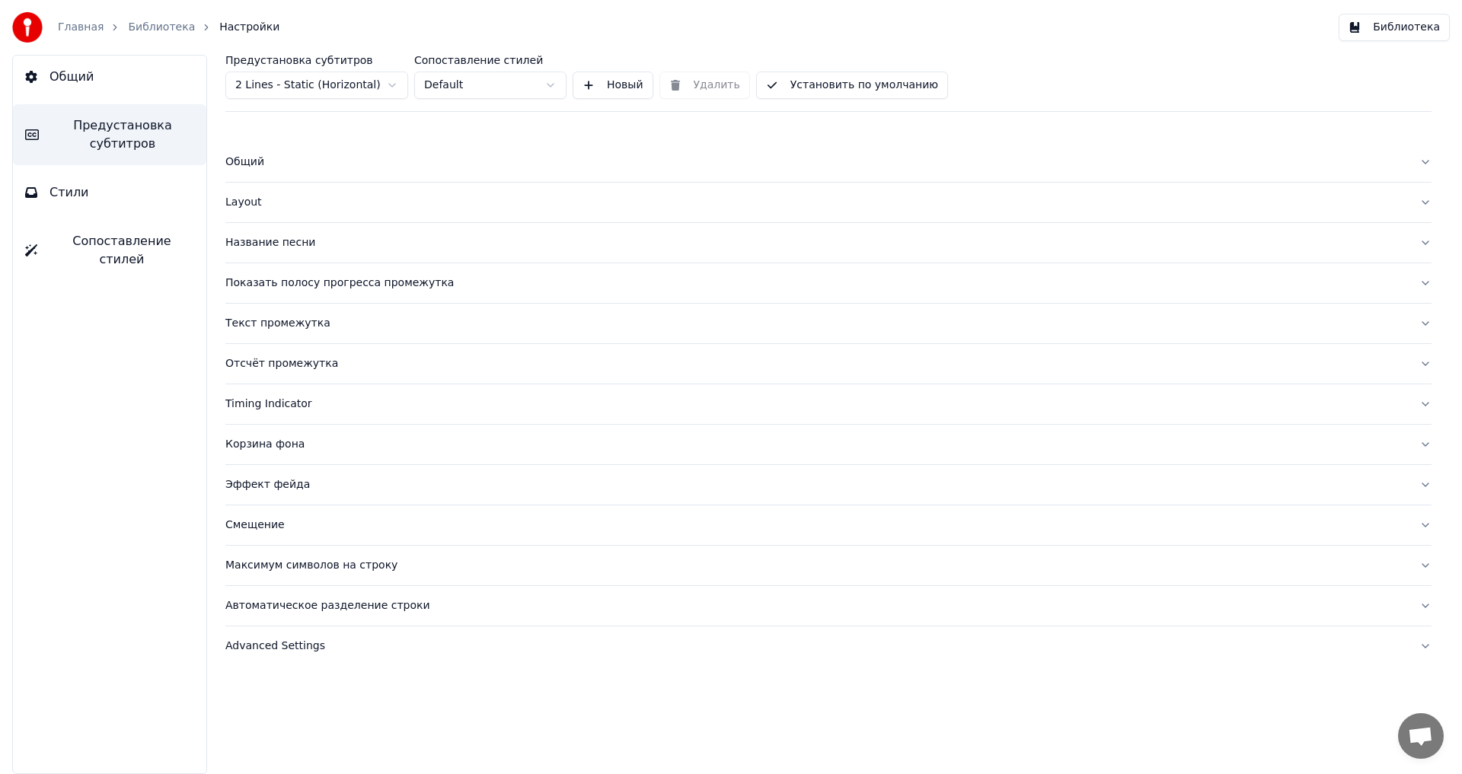
click at [248, 203] on div "Layout" at bounding box center [816, 202] width 1182 height 15
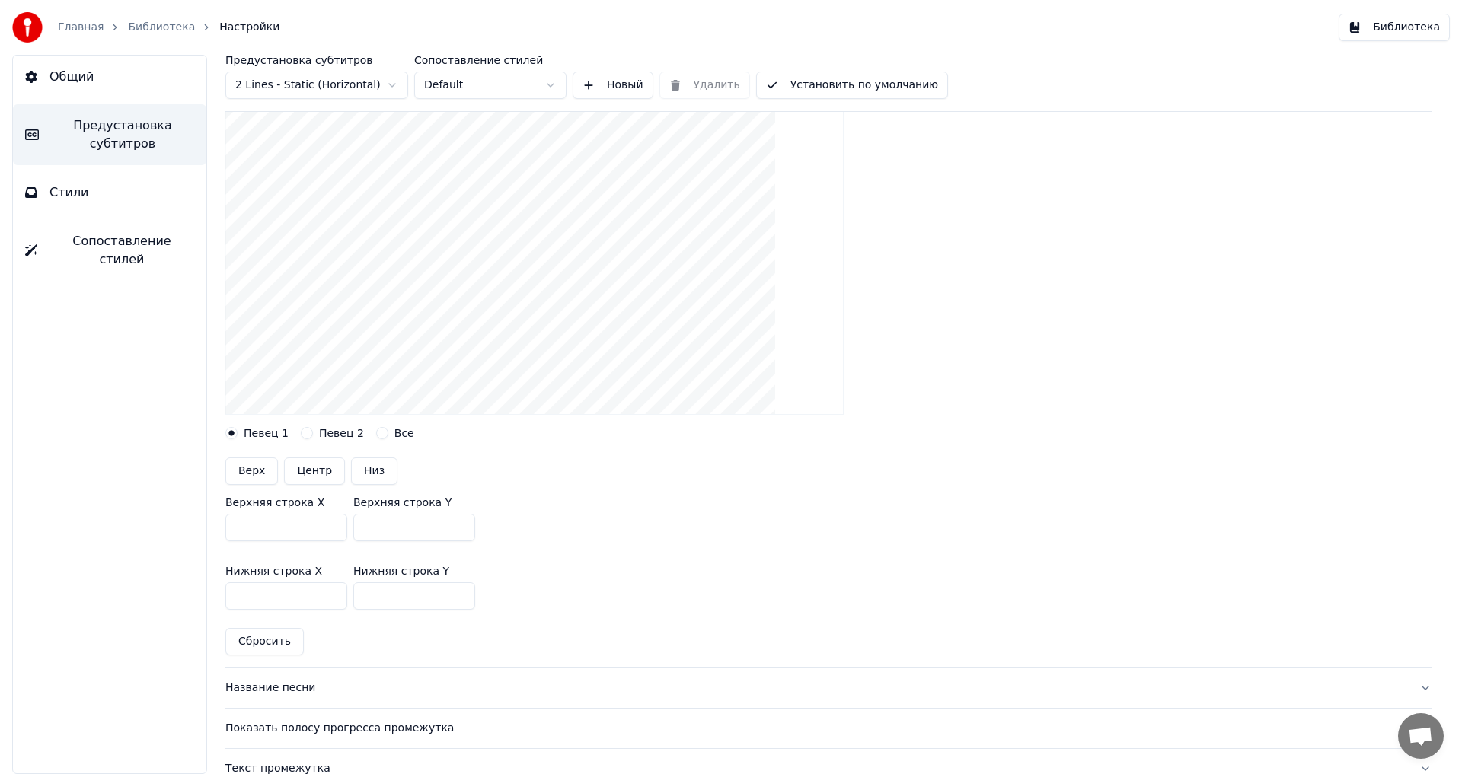
scroll to position [152, 0]
drag, startPoint x: 410, startPoint y: 521, endPoint x: 325, endPoint y: 533, distance: 85.4
click at [325, 533] on div "Верхняя строка X *** Верхняя строка Y ***" at bounding box center [828, 517] width 1206 height 69
type input "***"
drag, startPoint x: 391, startPoint y: 594, endPoint x: 298, endPoint y: 593, distance: 92.1
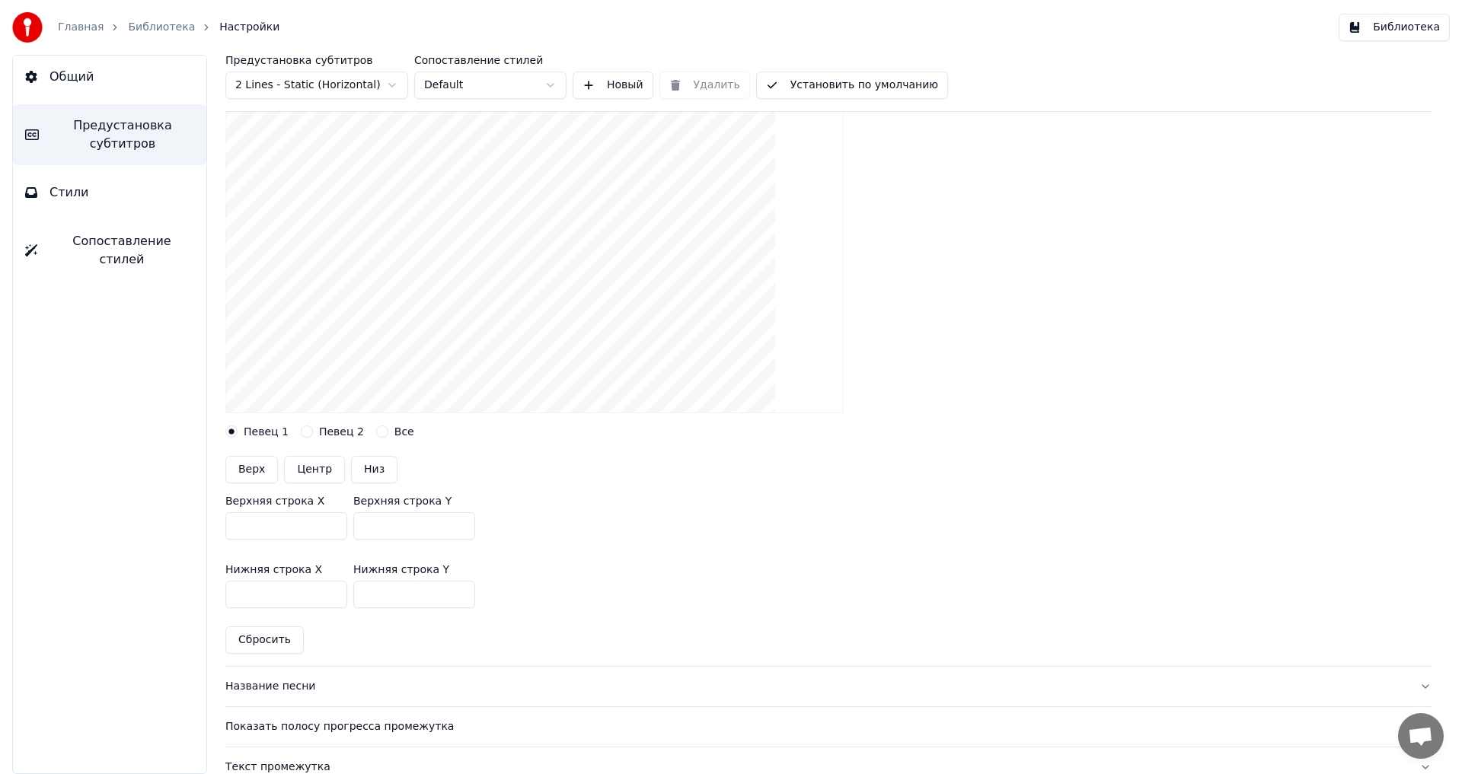
click at [298, 593] on div "Нижняя строка X *** Нижняя строка Y ***" at bounding box center [828, 586] width 1206 height 69
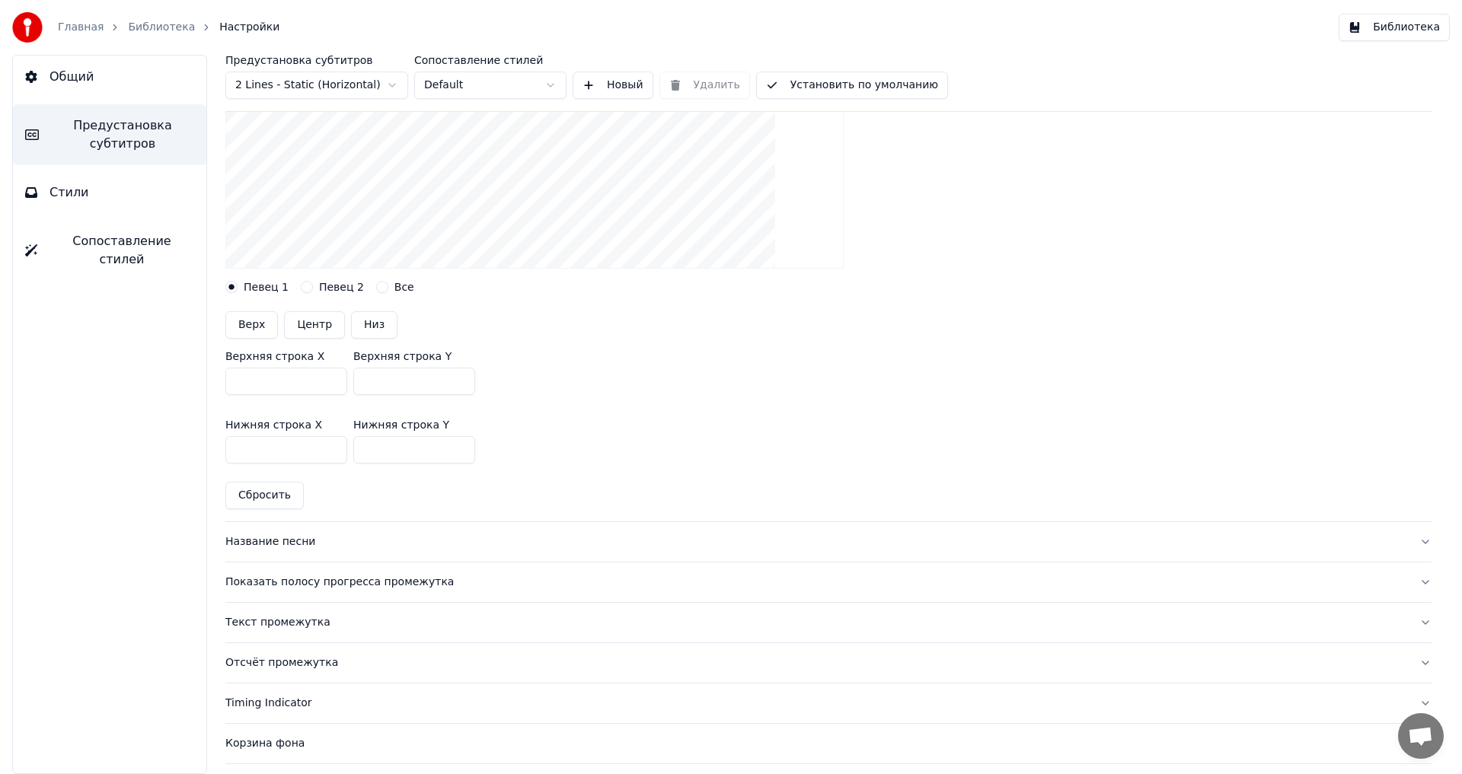
scroll to position [305, 0]
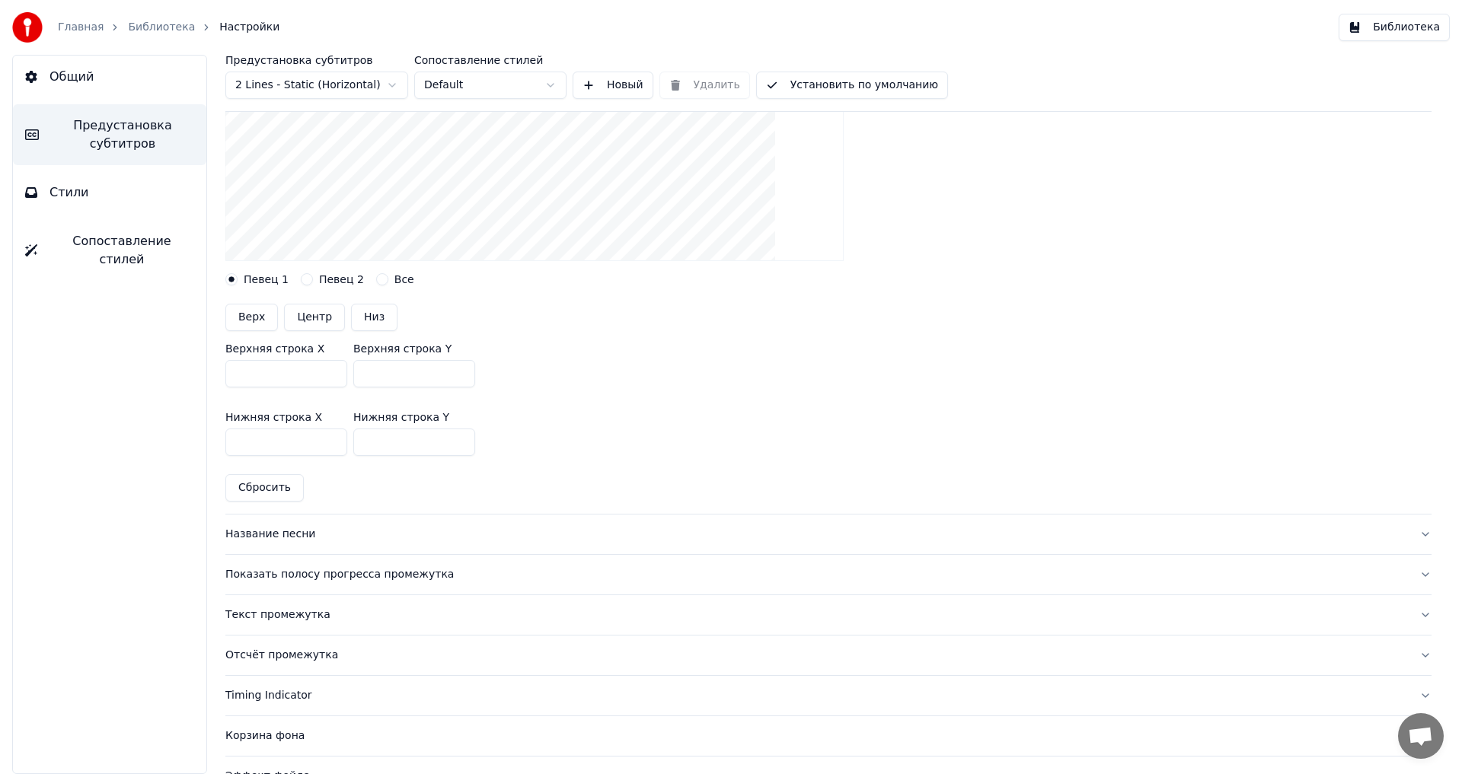
type input "***"
click at [277, 536] on div "Название песни" at bounding box center [816, 534] width 1182 height 15
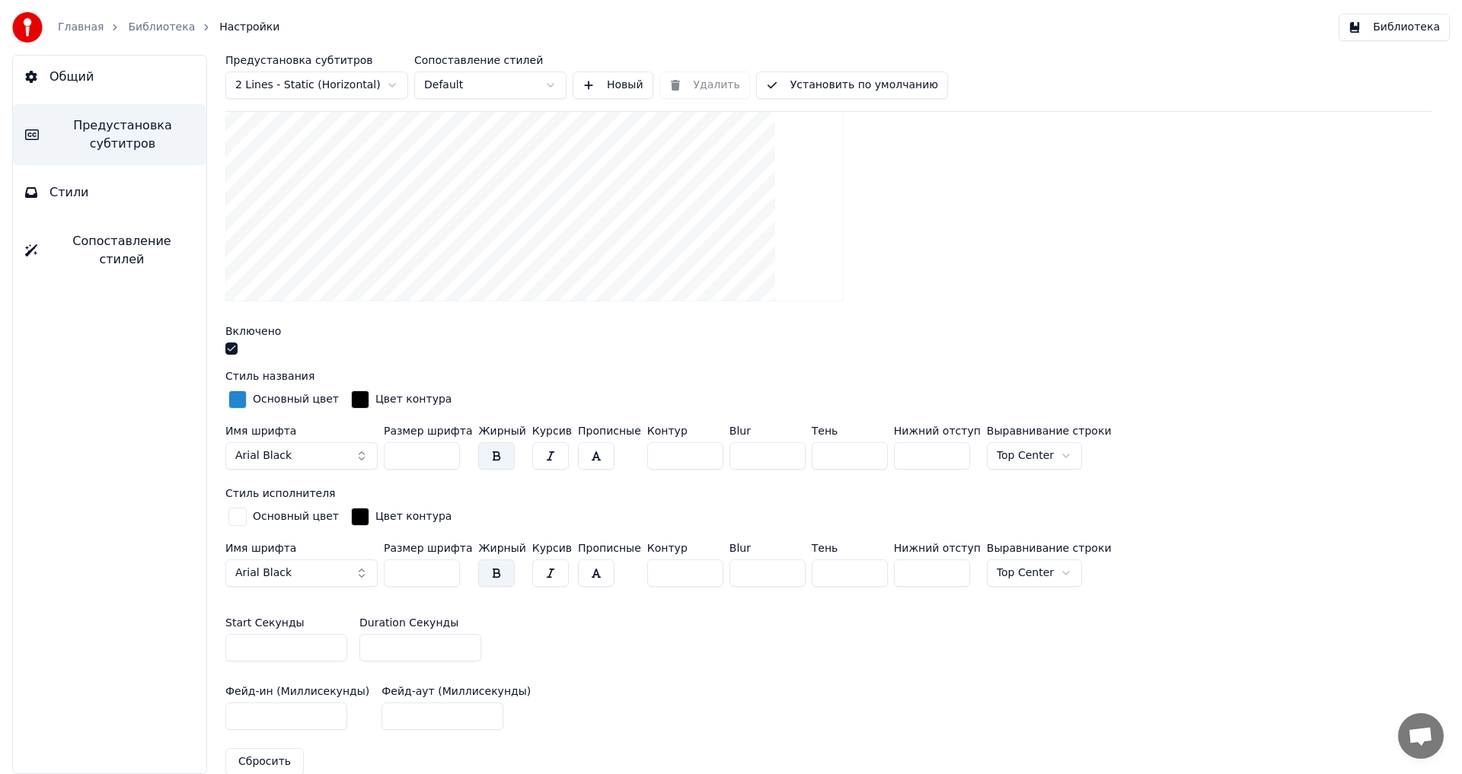
click at [234, 349] on button "button" at bounding box center [231, 349] width 12 height 12
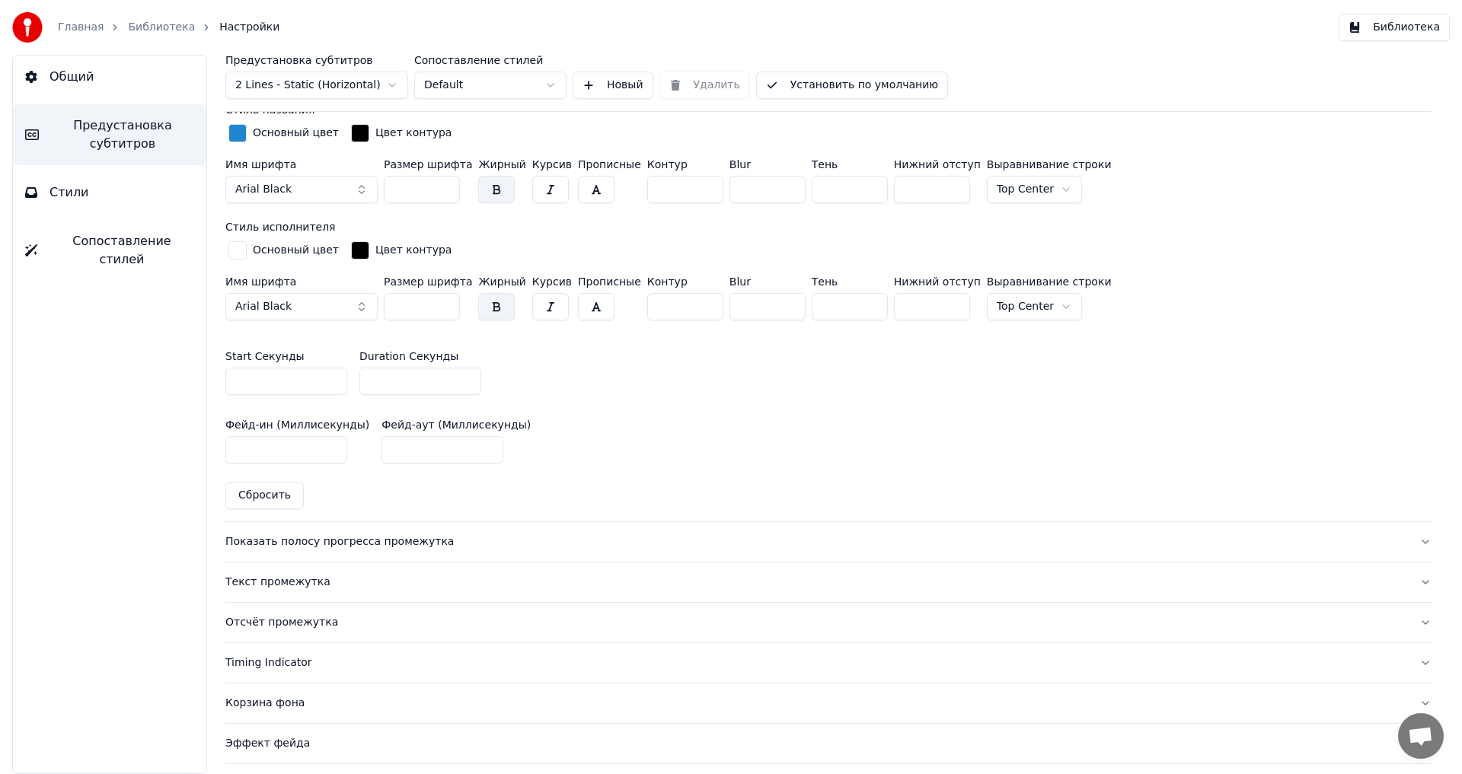
scroll to position [609, 0]
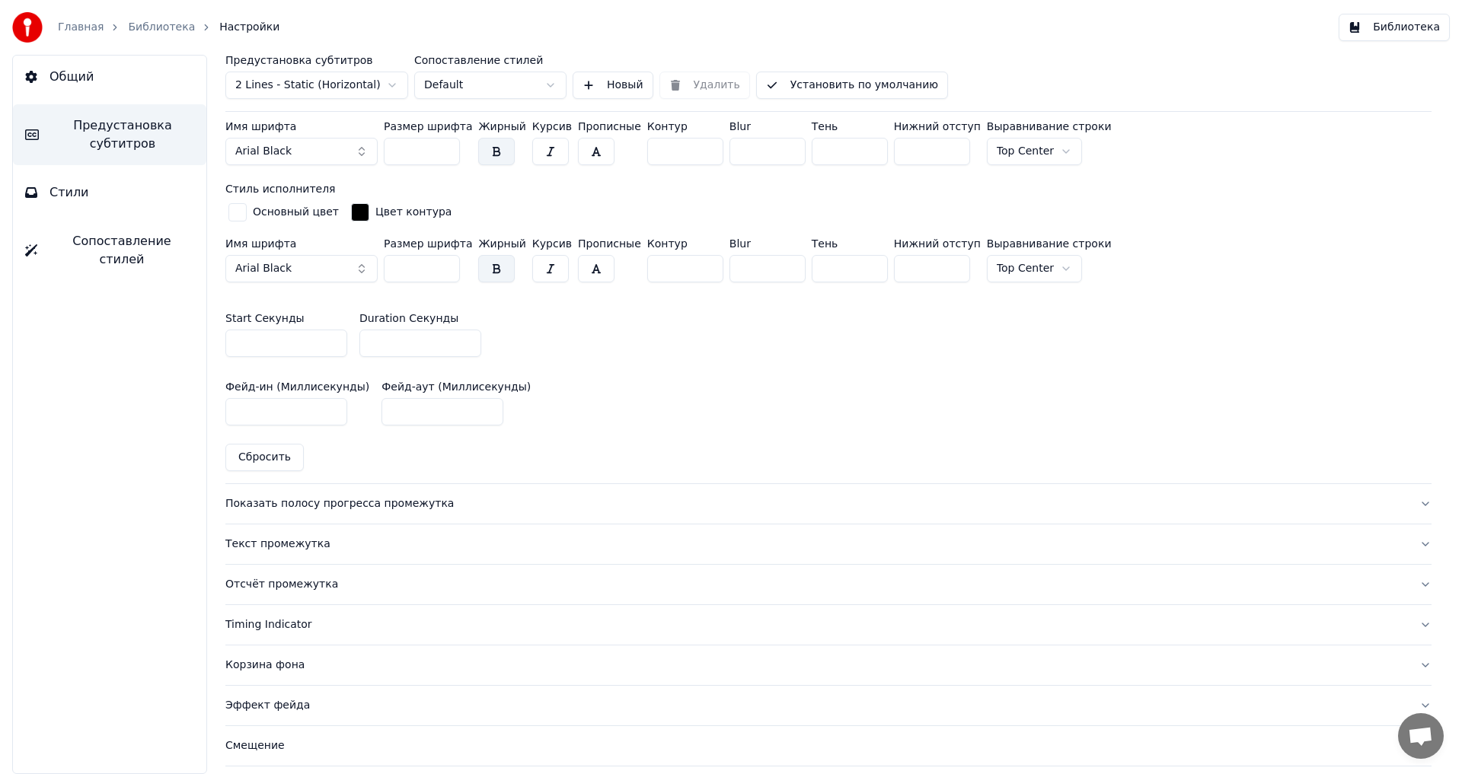
click at [256, 502] on div "Показать полосу прогресса промежутка" at bounding box center [816, 503] width 1182 height 15
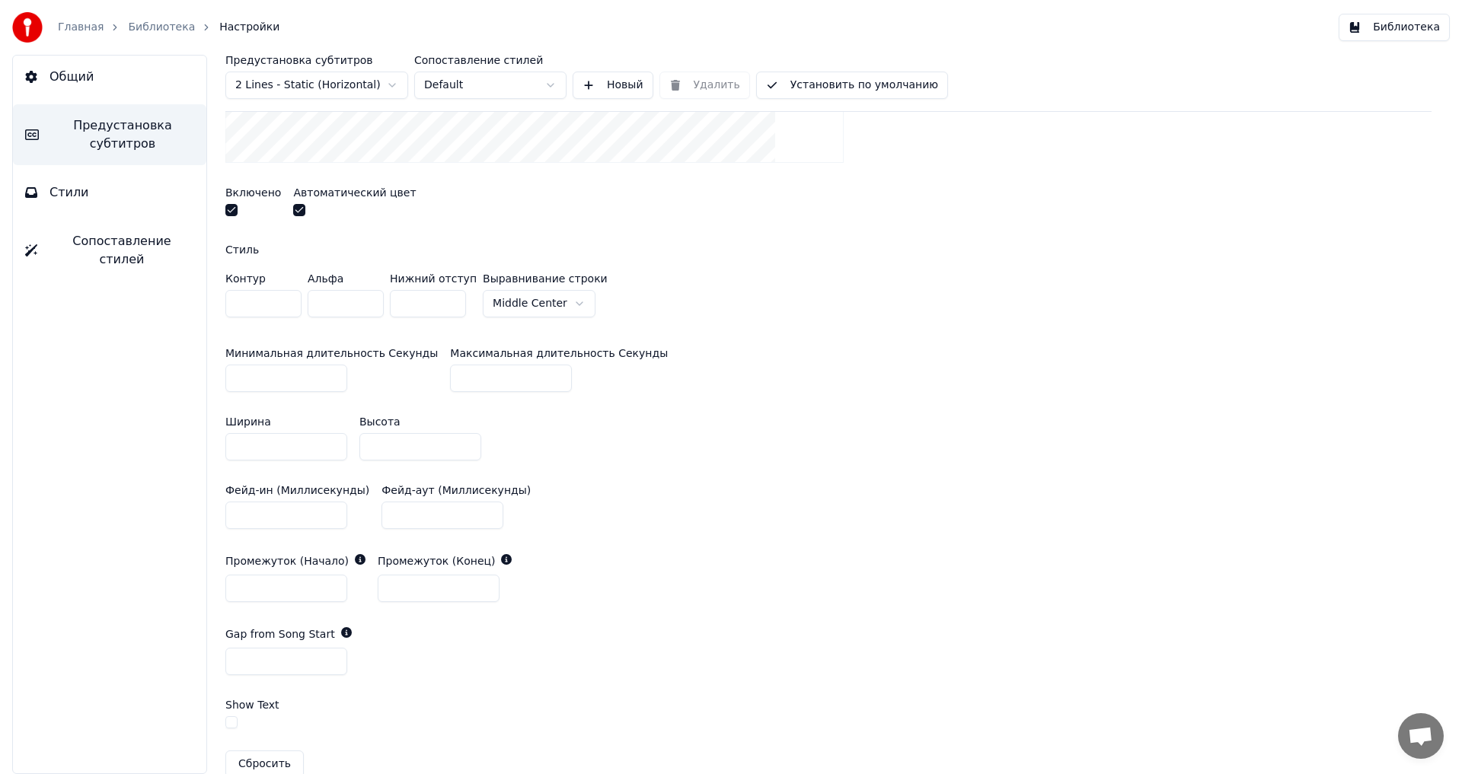
scroll to position [457, 0]
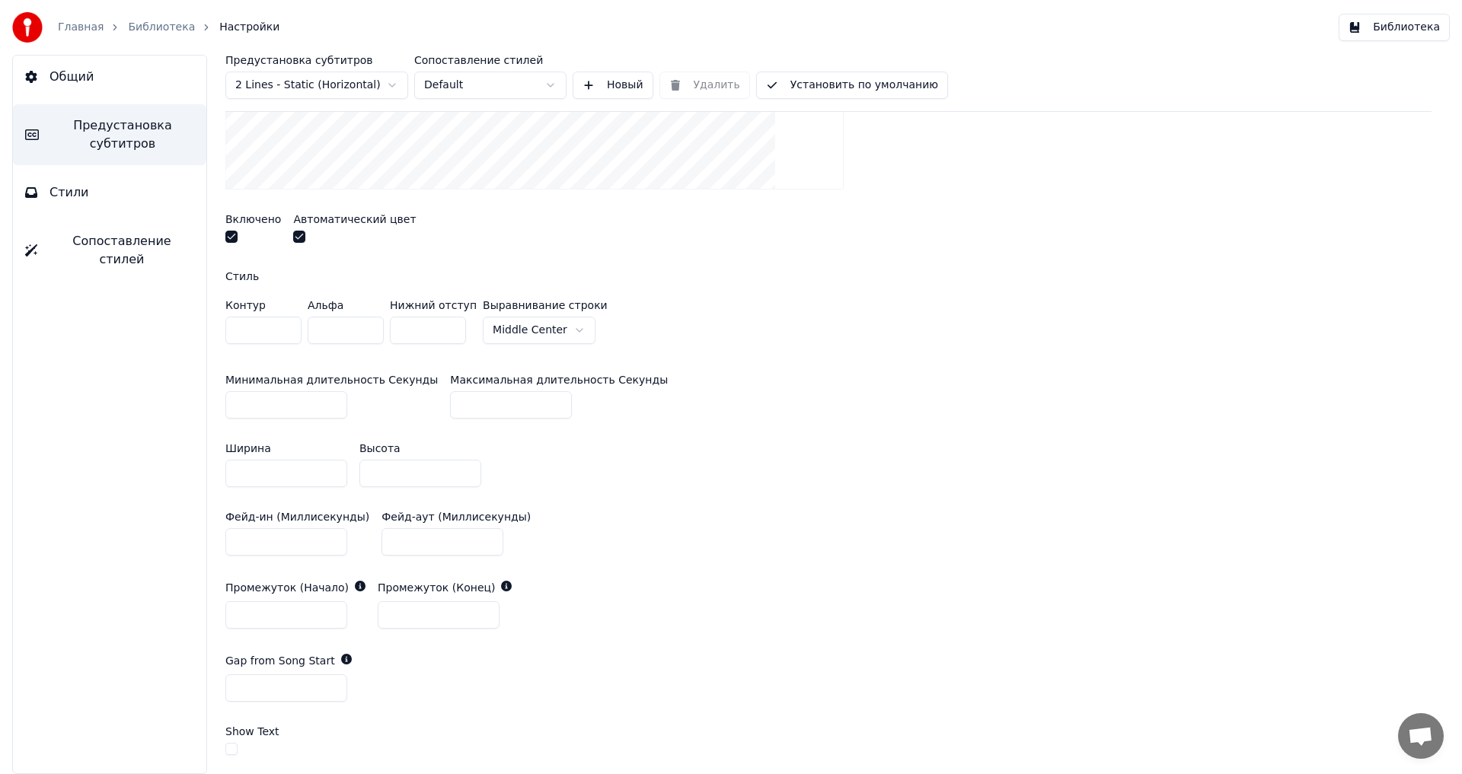
click at [231, 241] on button "button" at bounding box center [231, 237] width 12 height 12
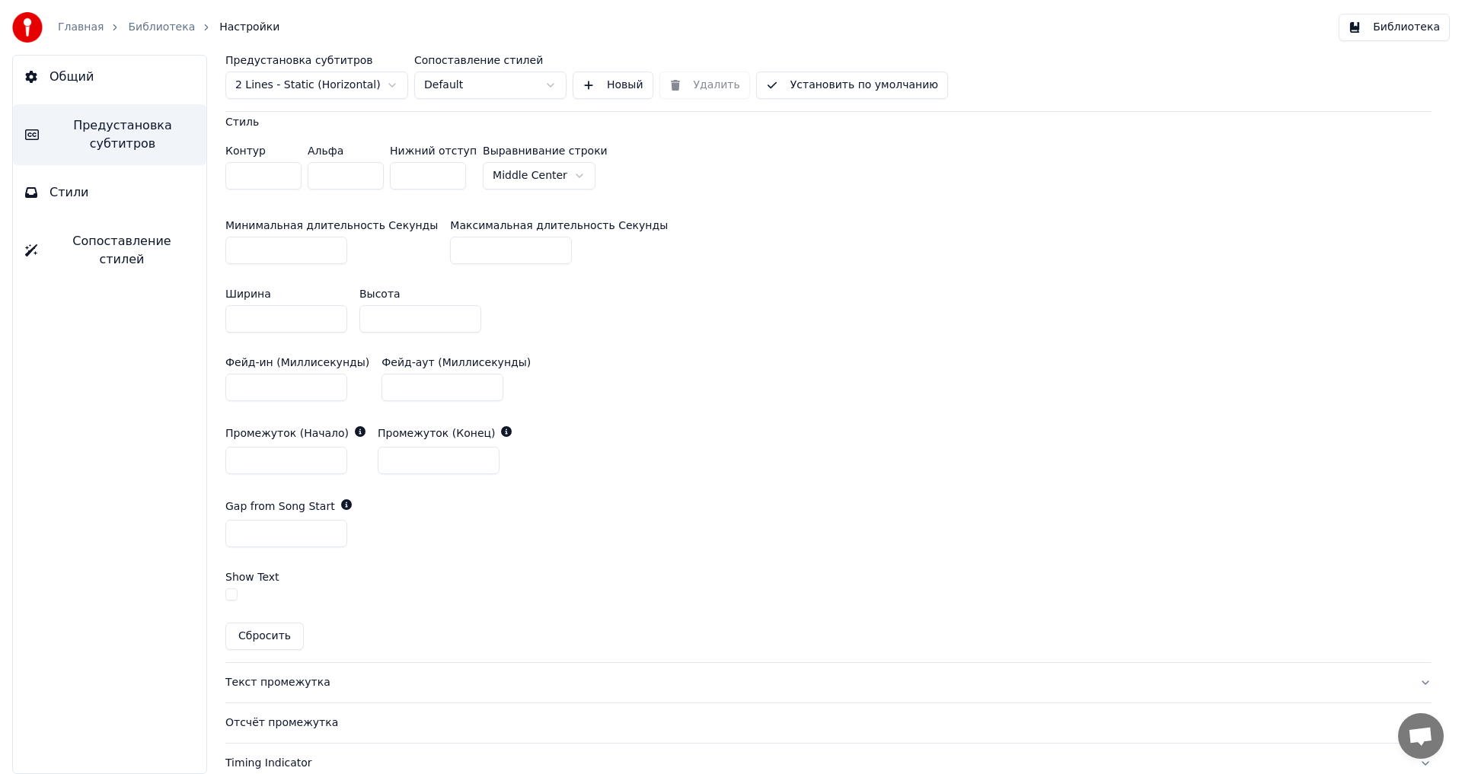
scroll to position [761, 0]
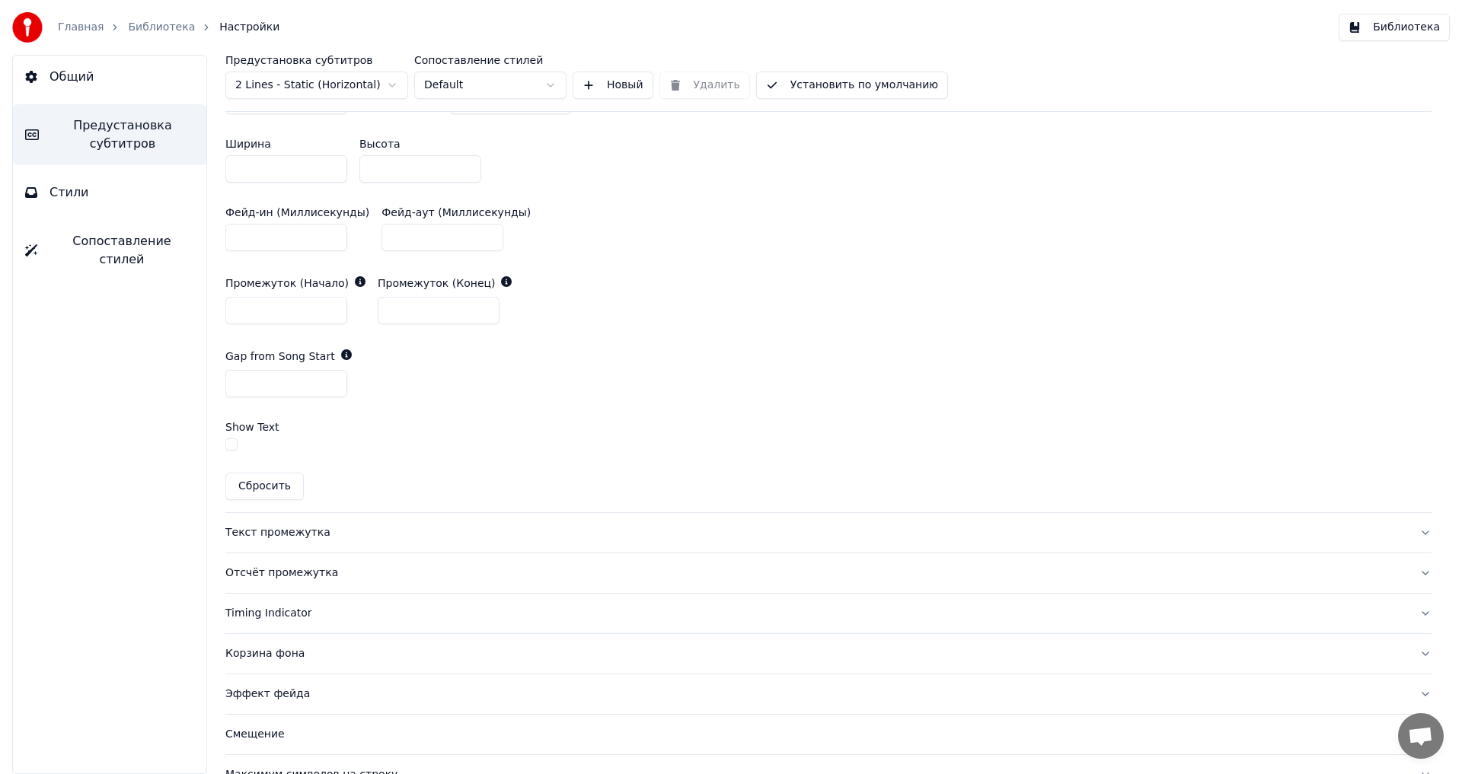
click at [269, 532] on div "Текст промежутка" at bounding box center [816, 532] width 1182 height 15
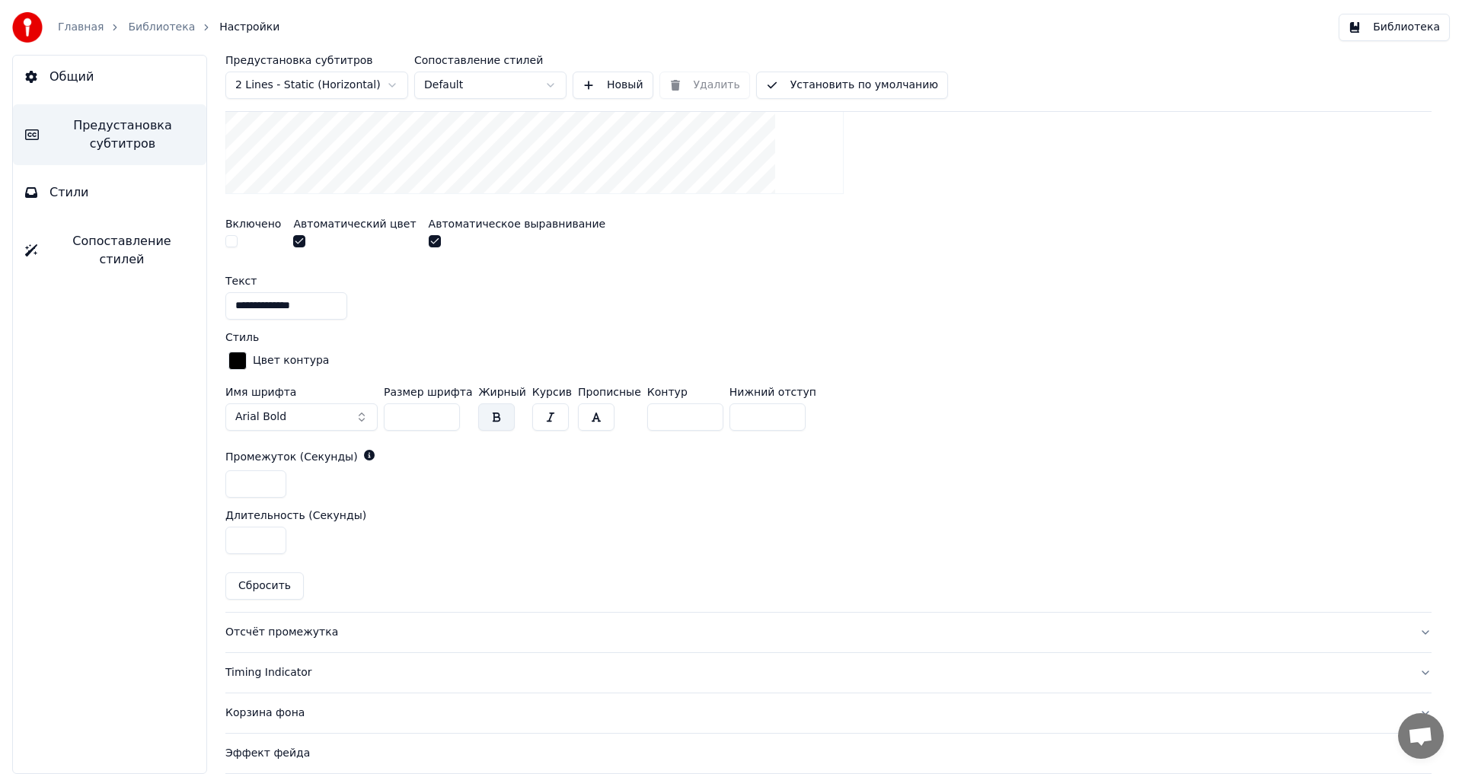
scroll to position [569, 0]
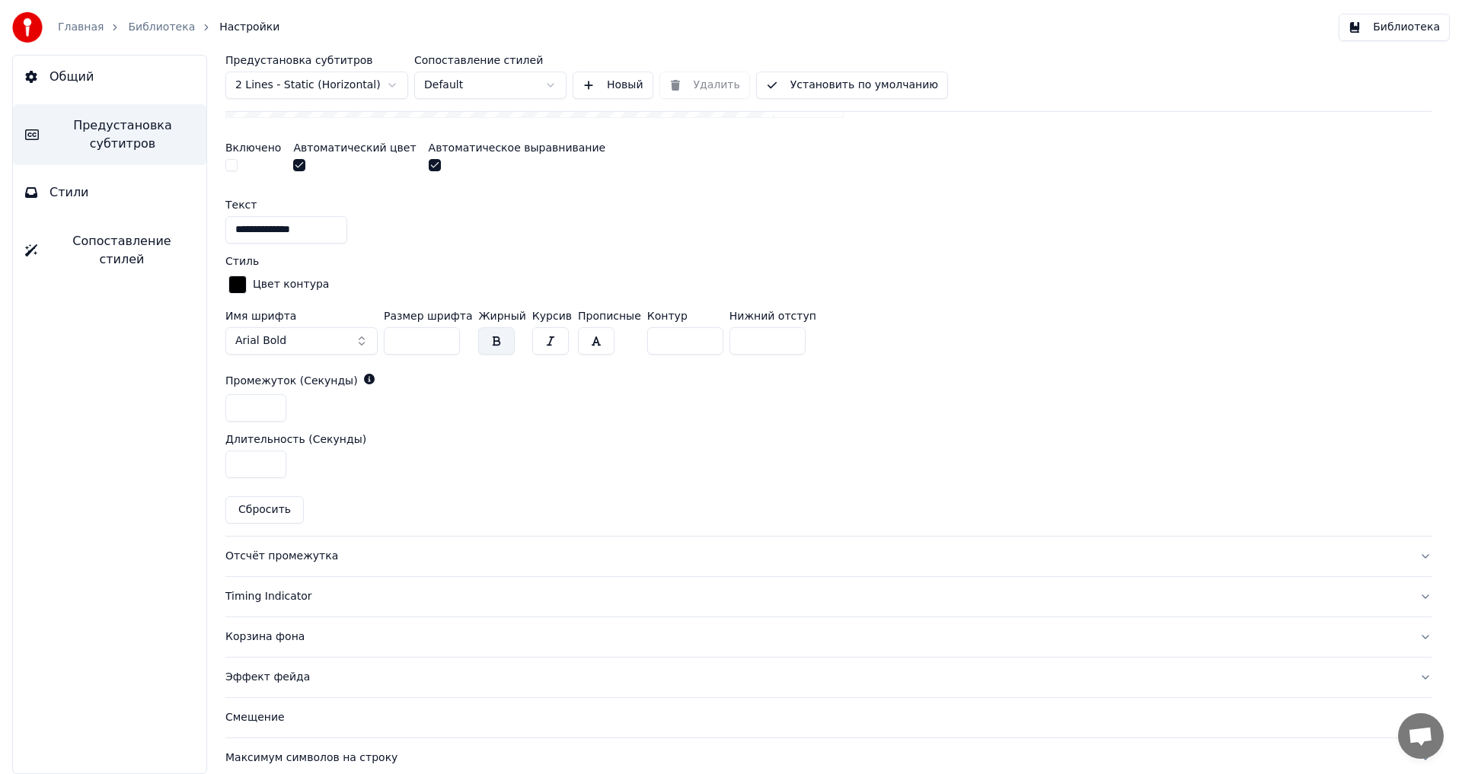
click at [270, 559] on div "Отсчёт промежутка" at bounding box center [816, 556] width 1182 height 15
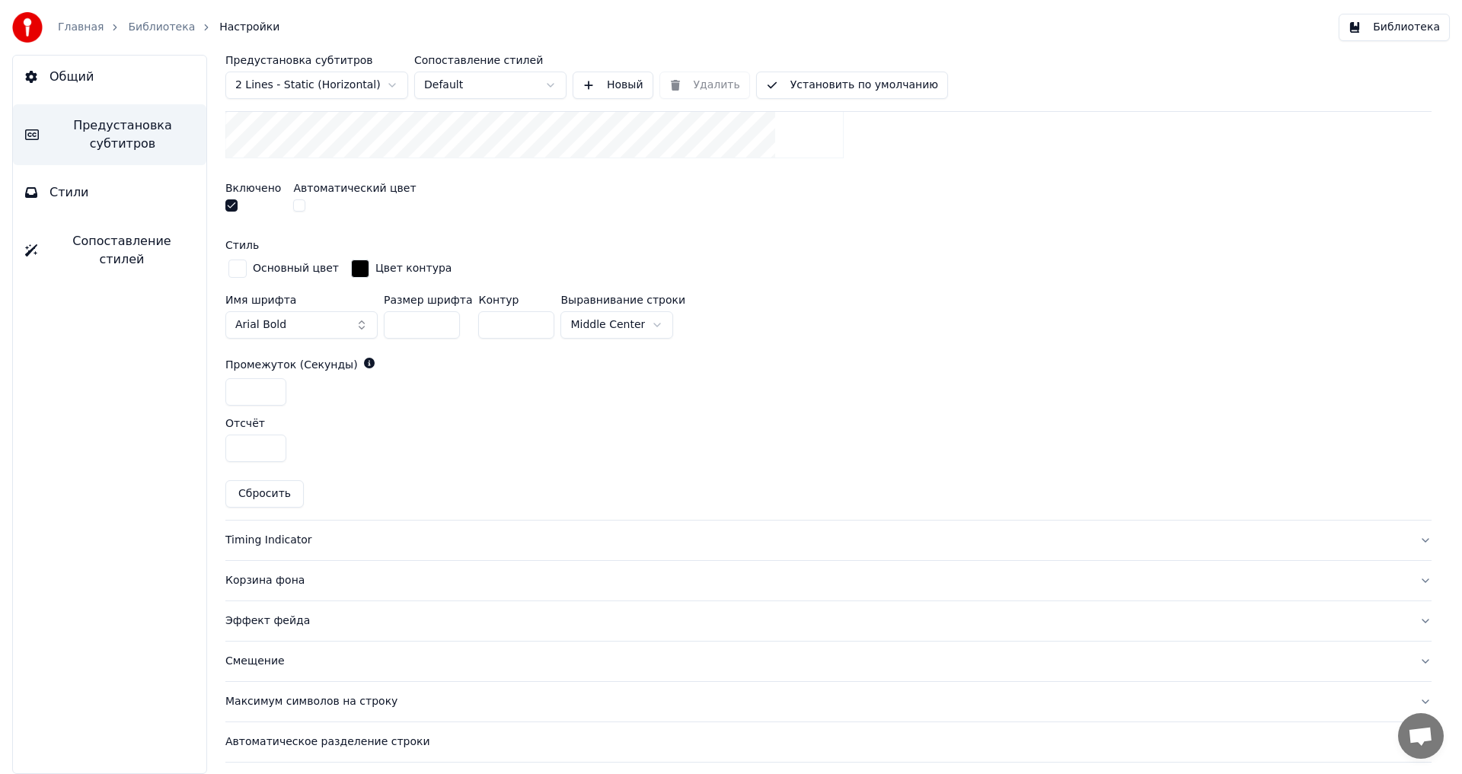
click at [231, 209] on button "button" at bounding box center [231, 205] width 12 height 12
click at [279, 543] on div "Timing Indicator" at bounding box center [816, 540] width 1182 height 15
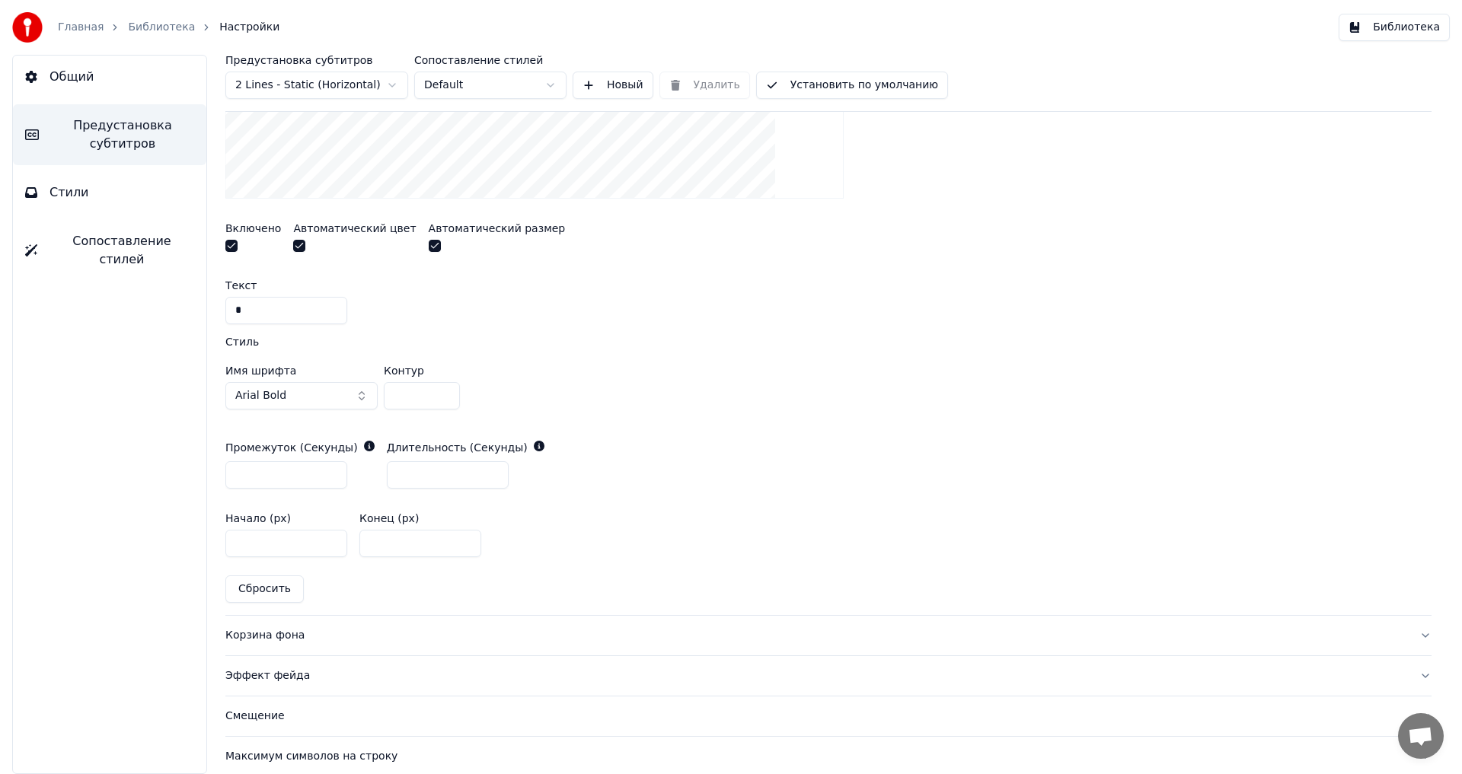
click at [233, 244] on button "button" at bounding box center [231, 246] width 12 height 12
click at [259, 633] on div "Корзина фона" at bounding box center [816, 635] width 1182 height 15
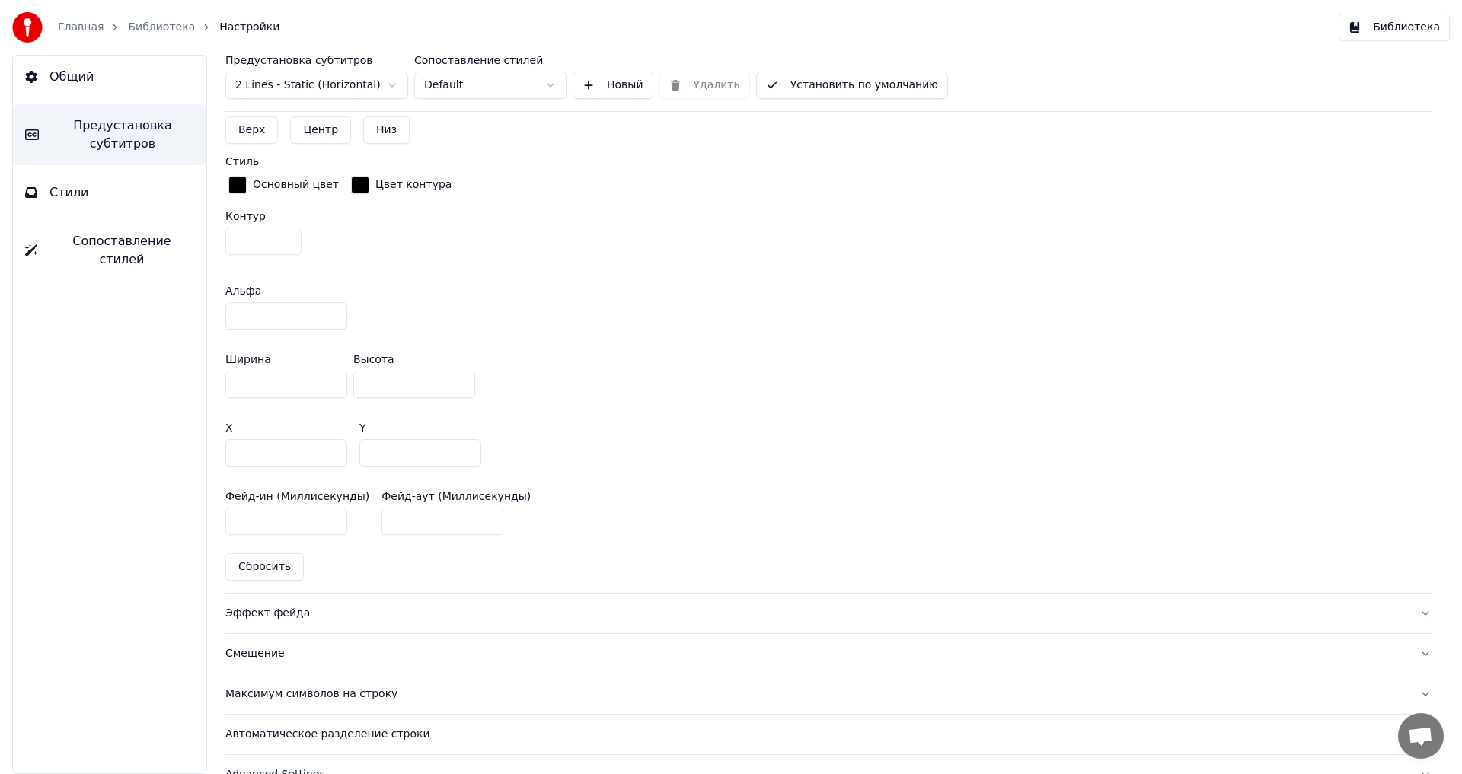
scroll to position [816, 0]
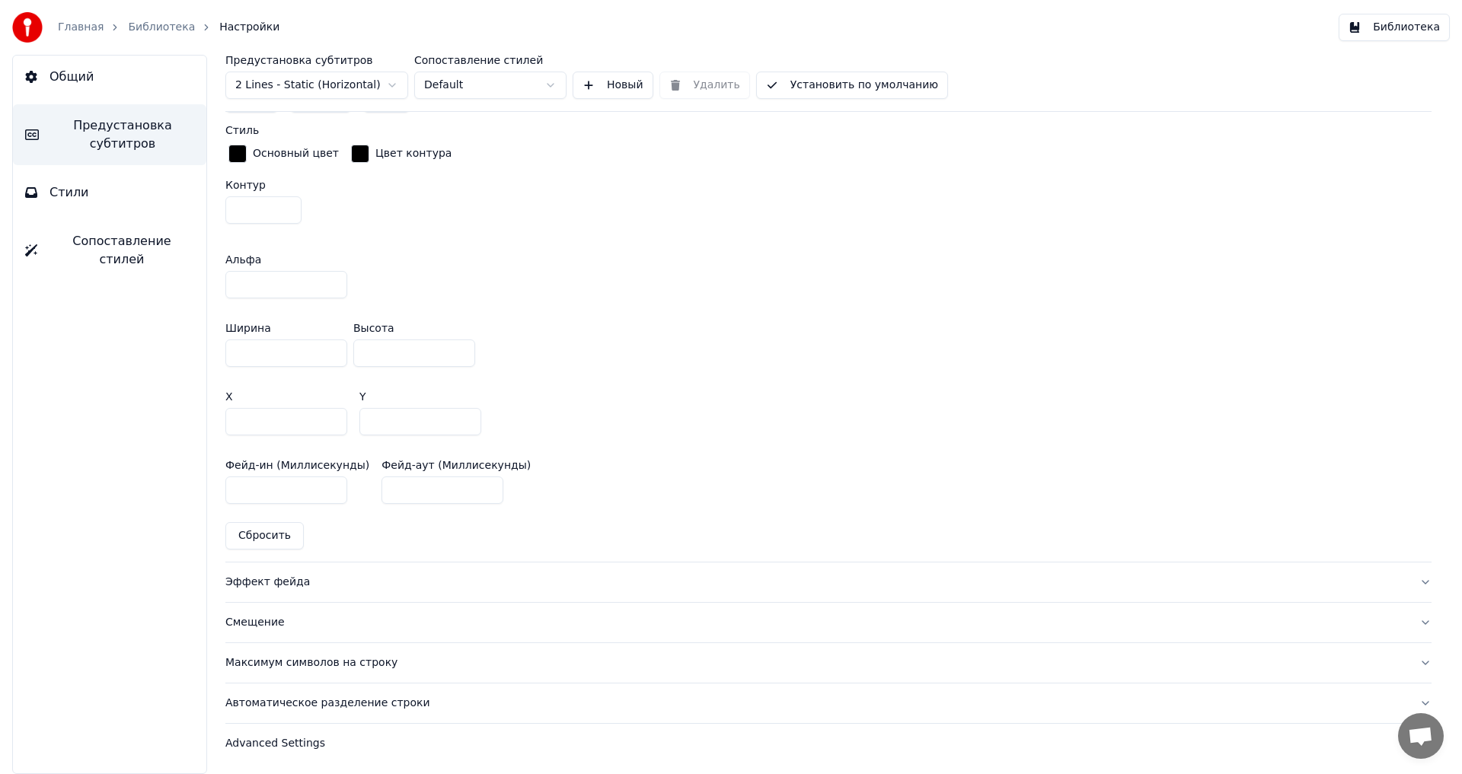
click at [267, 583] on div "Эффект фейда" at bounding box center [816, 582] width 1182 height 15
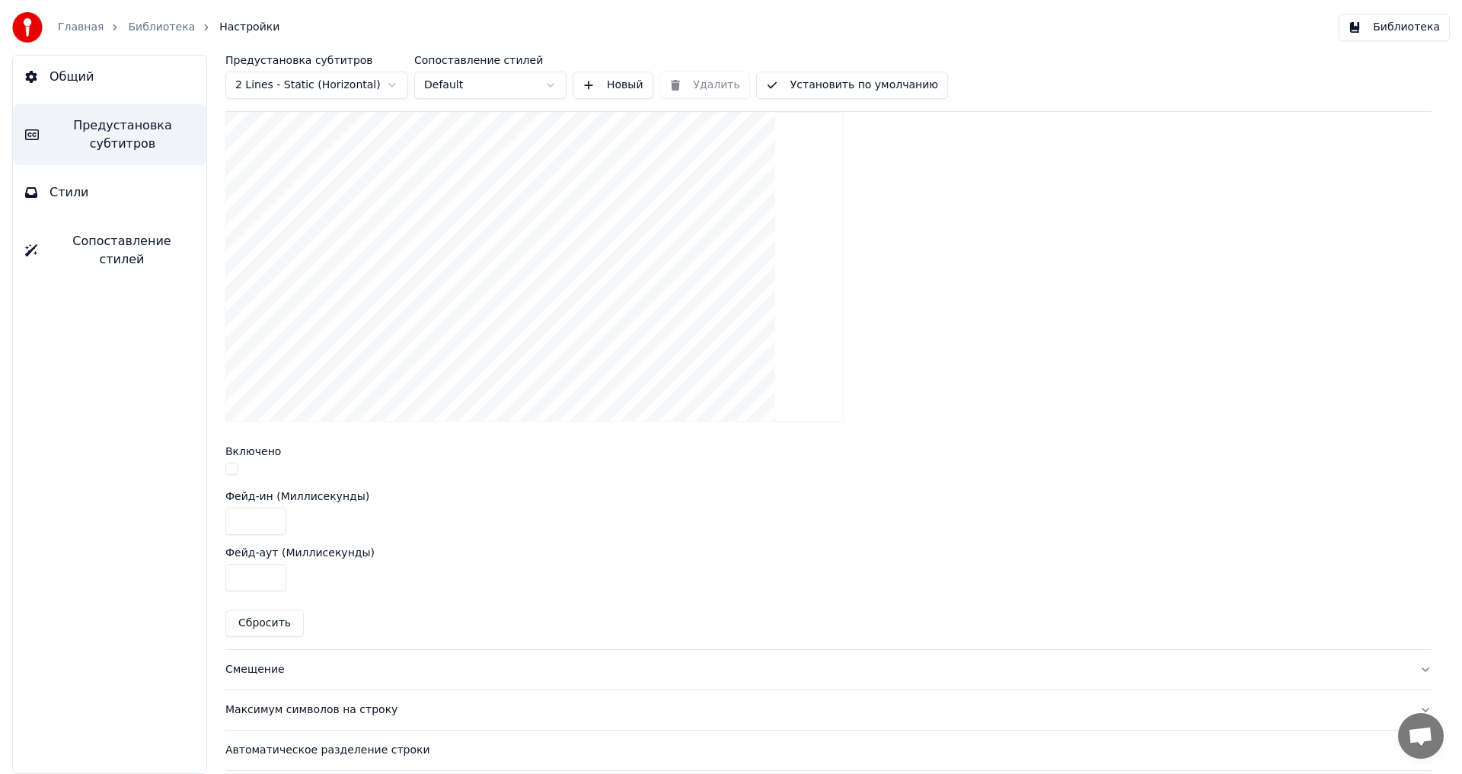
click at [230, 469] on button "button" at bounding box center [231, 469] width 12 height 12
click at [262, 668] on div "Смещение" at bounding box center [816, 669] width 1182 height 15
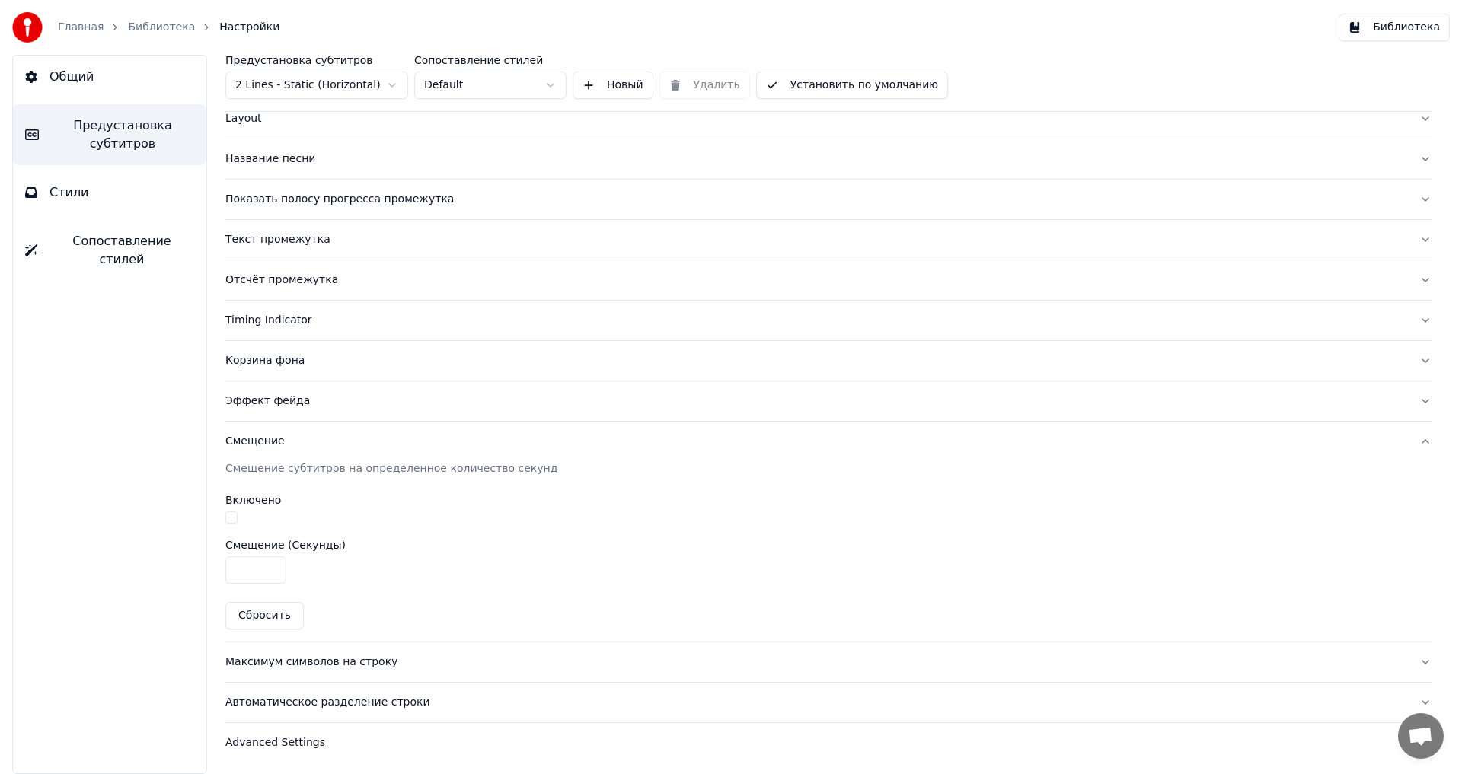
click at [231, 518] on button "button" at bounding box center [231, 518] width 12 height 12
click at [279, 662] on div "Максимум символов на строку" at bounding box center [816, 662] width 1182 height 15
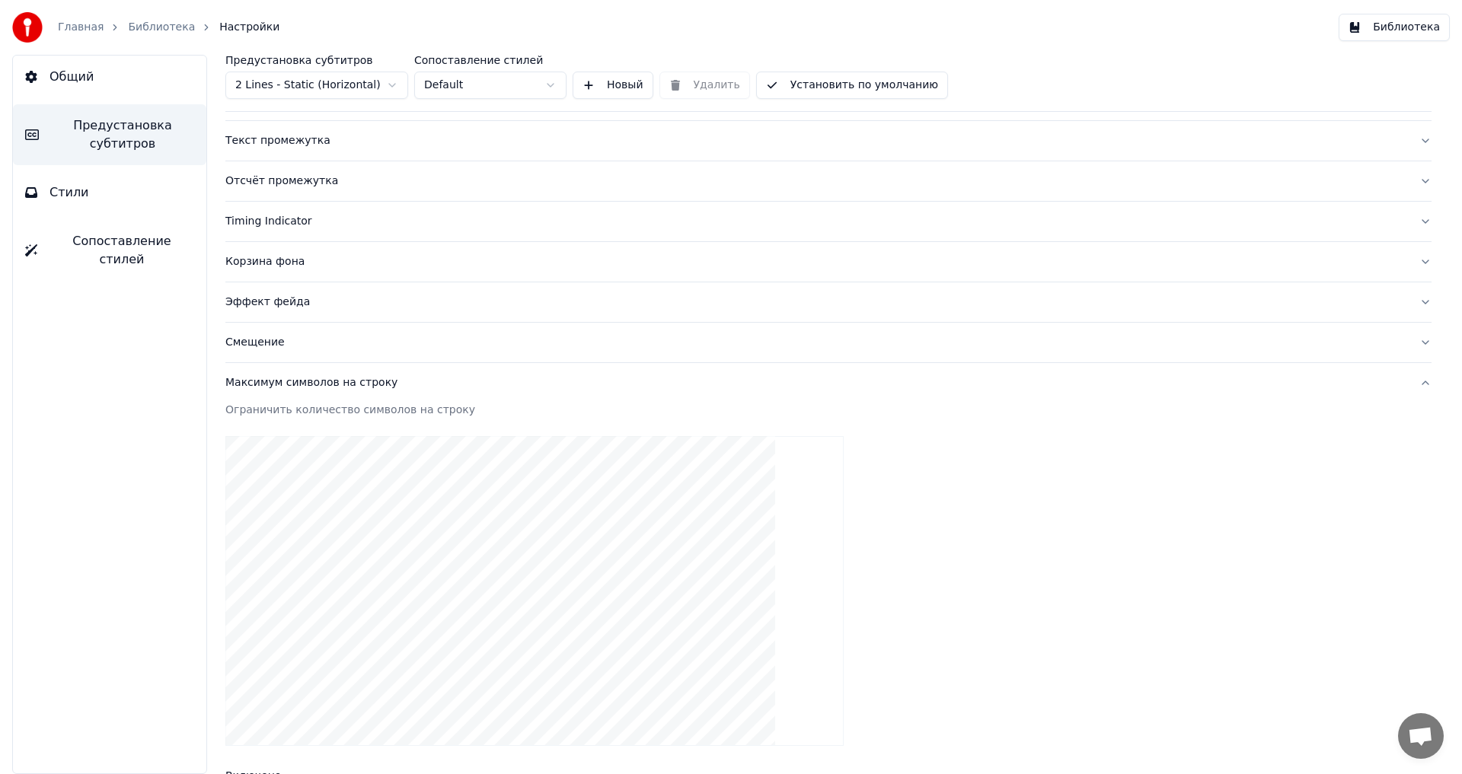
scroll to position [418, 0]
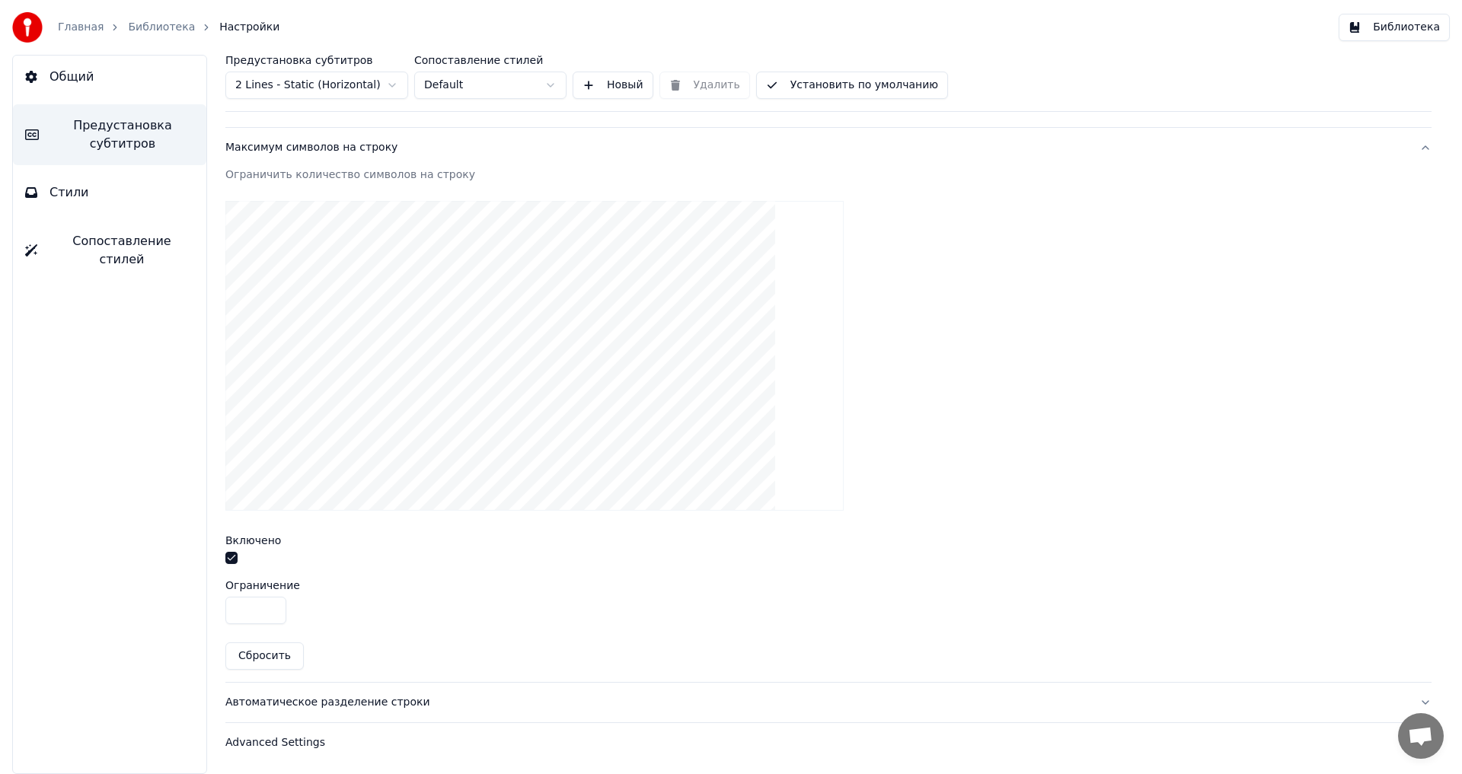
drag, startPoint x: 250, startPoint y: 608, endPoint x: 192, endPoint y: 609, distance: 57.9
click at [192, 609] on div "Общий Предустановка субтитров Стили Сопоставление стилей Предустановка субтитро…" at bounding box center [731, 414] width 1462 height 719
type input "**"
click at [285, 700] on div "Автоматическое разделение строки" at bounding box center [816, 702] width 1182 height 15
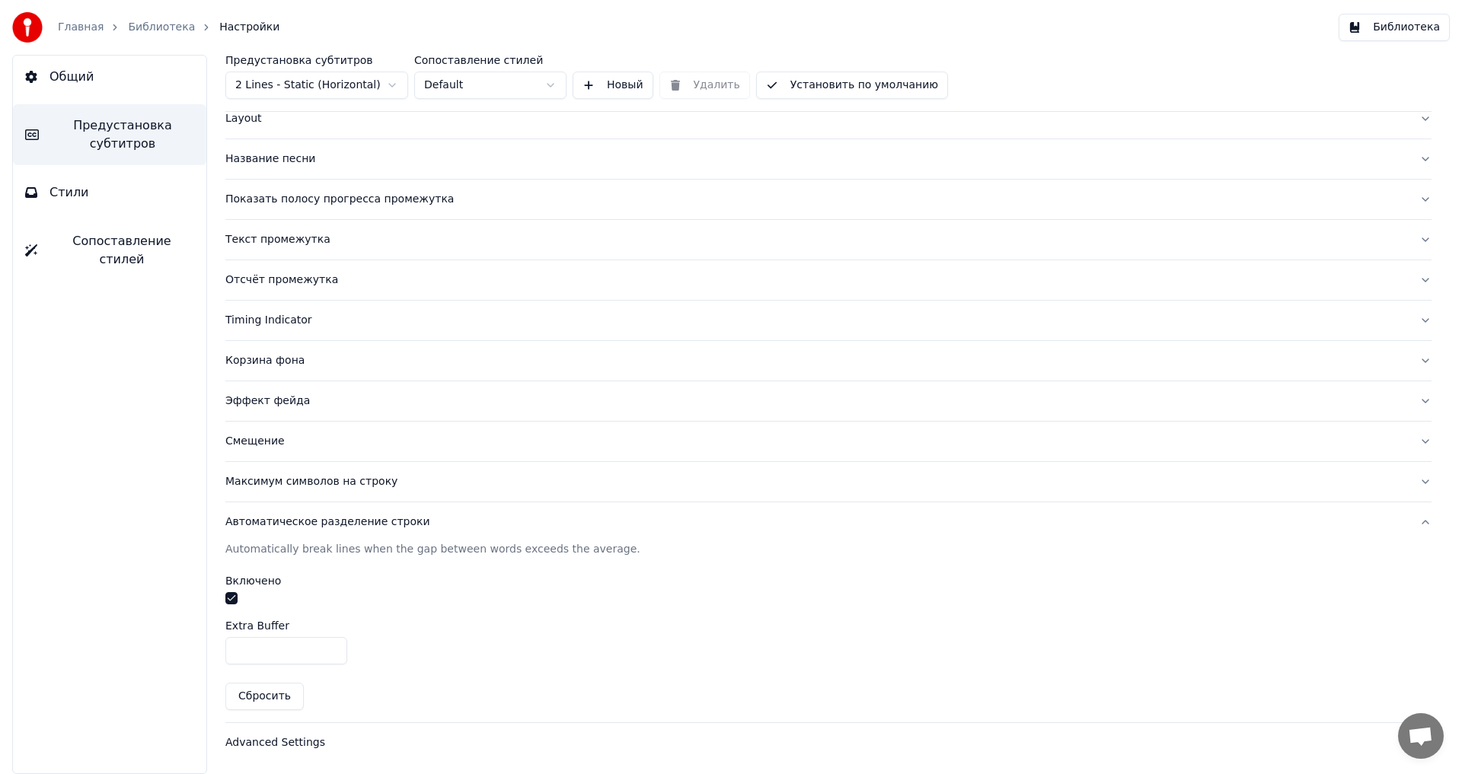
drag, startPoint x: 270, startPoint y: 649, endPoint x: 209, endPoint y: 649, distance: 60.9
click at [209, 649] on div "Предустановка субтитров 2 Lines - Static (Horizontal) Сопоставление стилей Defa…" at bounding box center [828, 414] width 1267 height 719
type input "*"
click at [258, 742] on div "Advanced Settings" at bounding box center [816, 742] width 1182 height 15
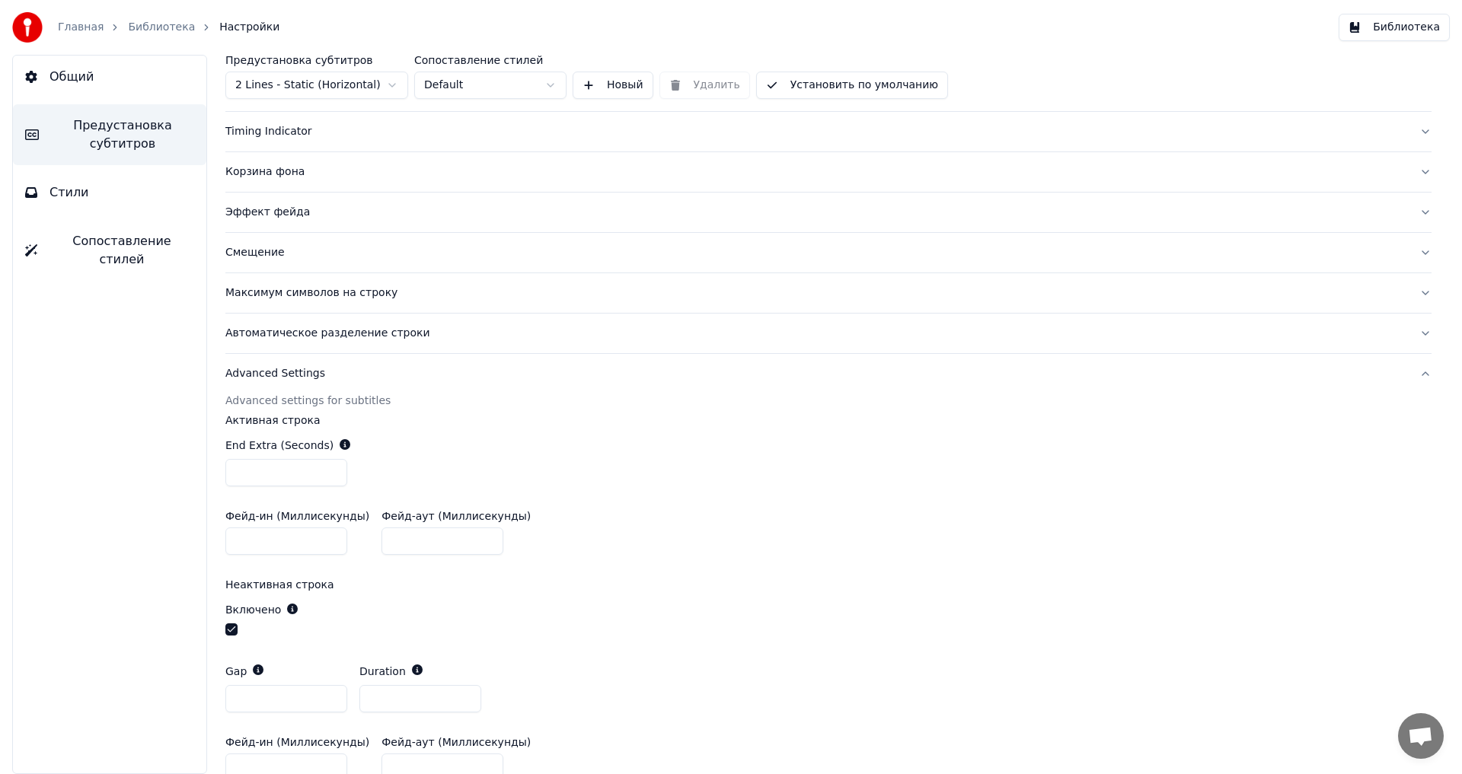
scroll to position [312, 0]
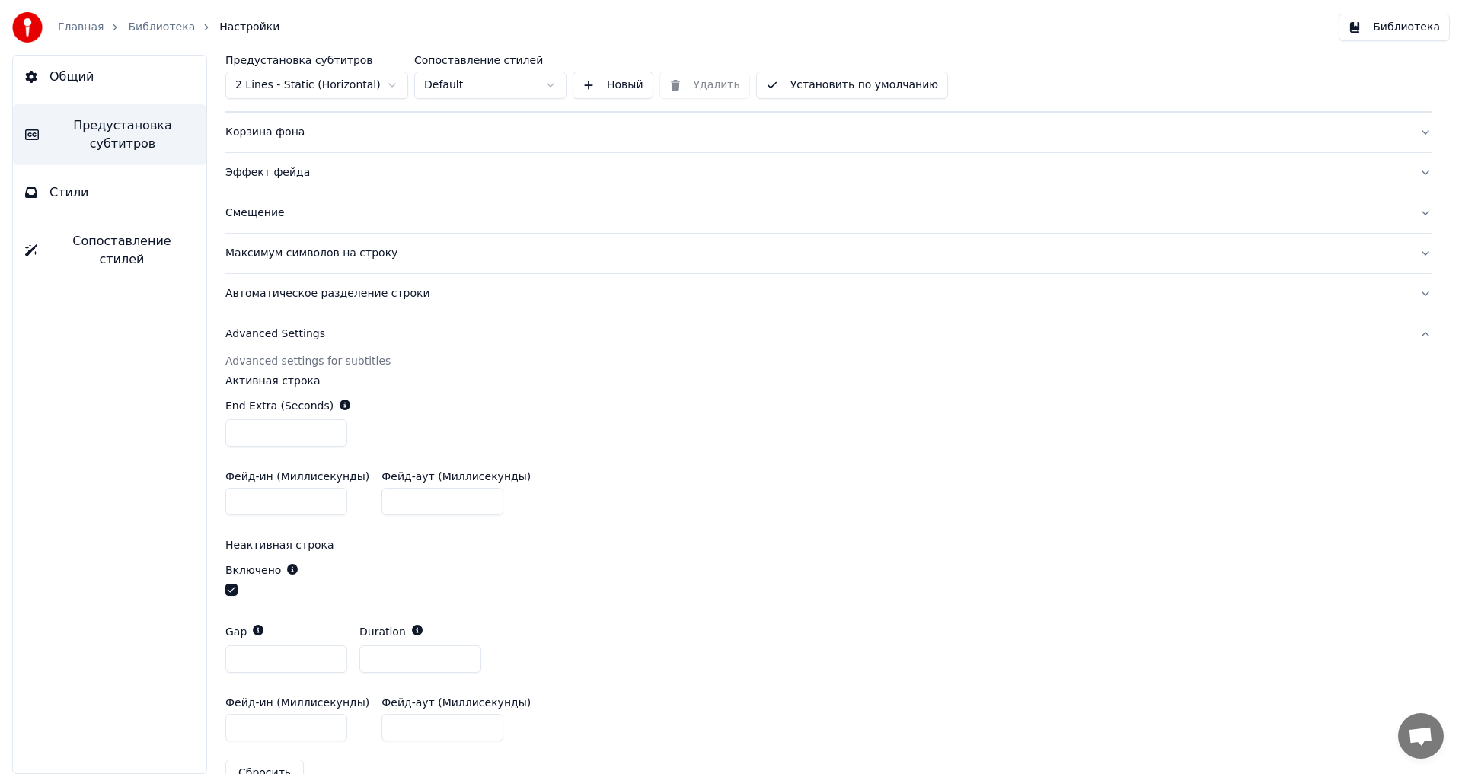
click at [235, 590] on button "button" at bounding box center [231, 590] width 12 height 12
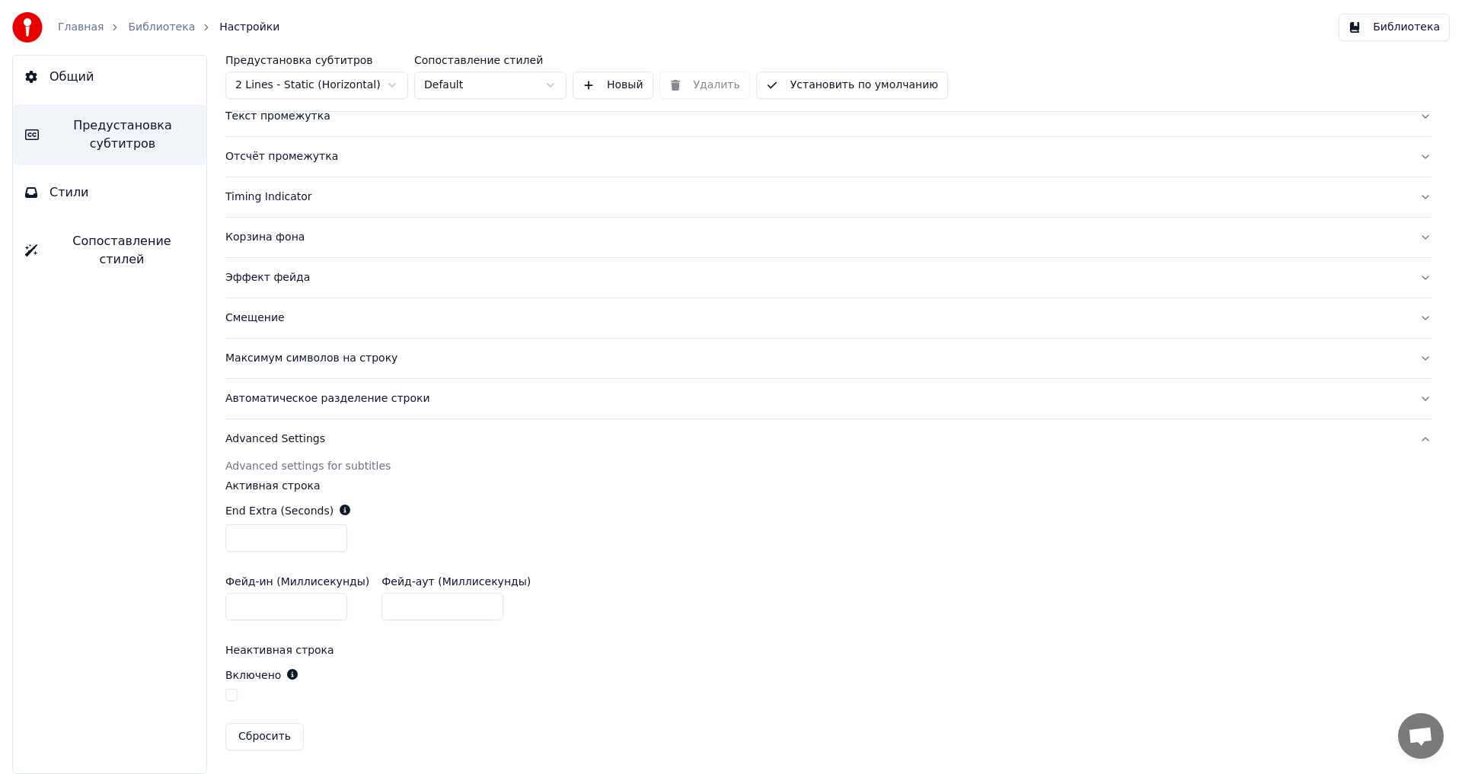
click at [1385, 31] on button "Библиотека" at bounding box center [1393, 27] width 111 height 27
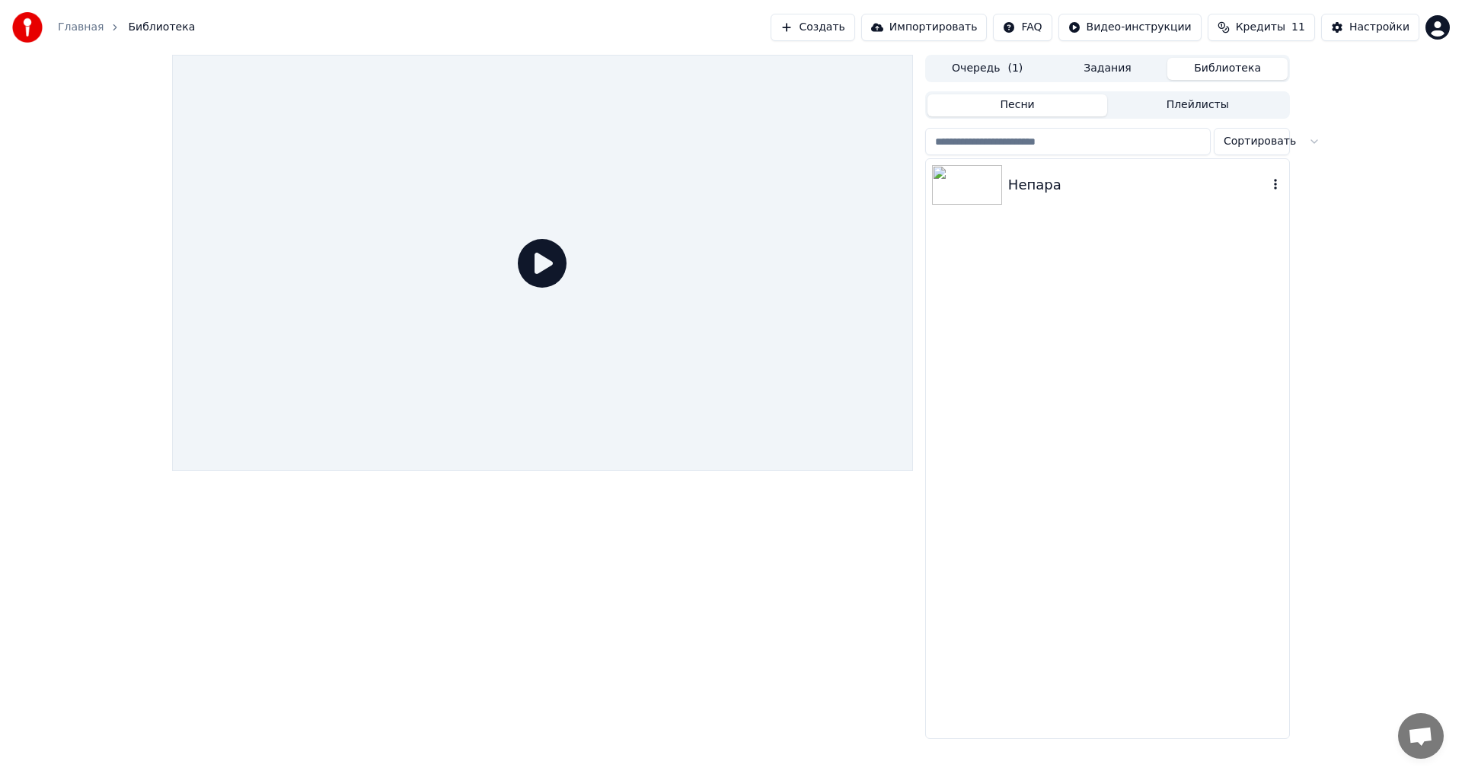
click at [961, 181] on img at bounding box center [967, 185] width 70 height 40
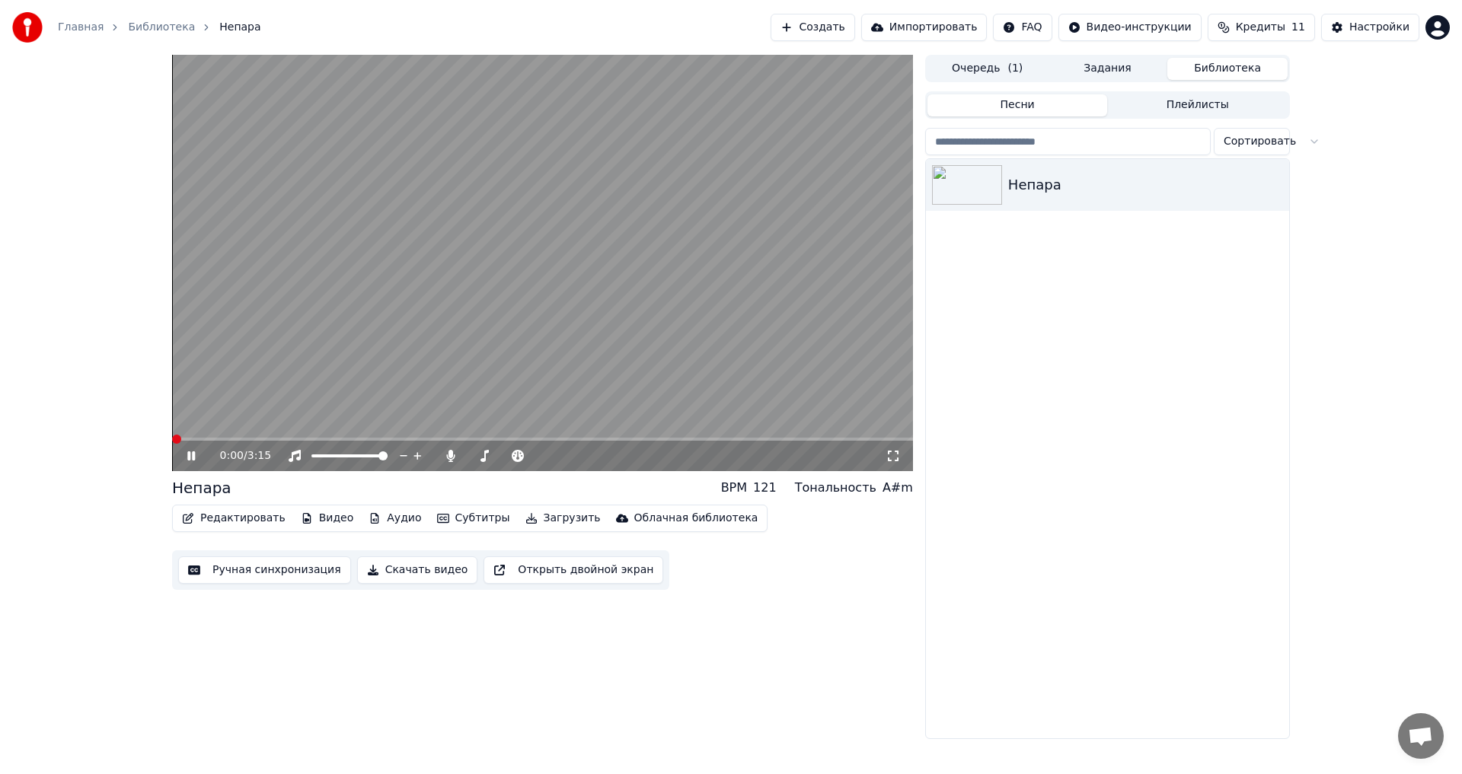
click at [172, 439] on span at bounding box center [176, 439] width 9 height 9
click at [191, 455] on icon at bounding box center [202, 456] width 36 height 12
click at [977, 185] on img at bounding box center [967, 185] width 70 height 40
click at [976, 188] on img at bounding box center [967, 185] width 70 height 40
click at [218, 439] on span at bounding box center [542, 439] width 741 height 3
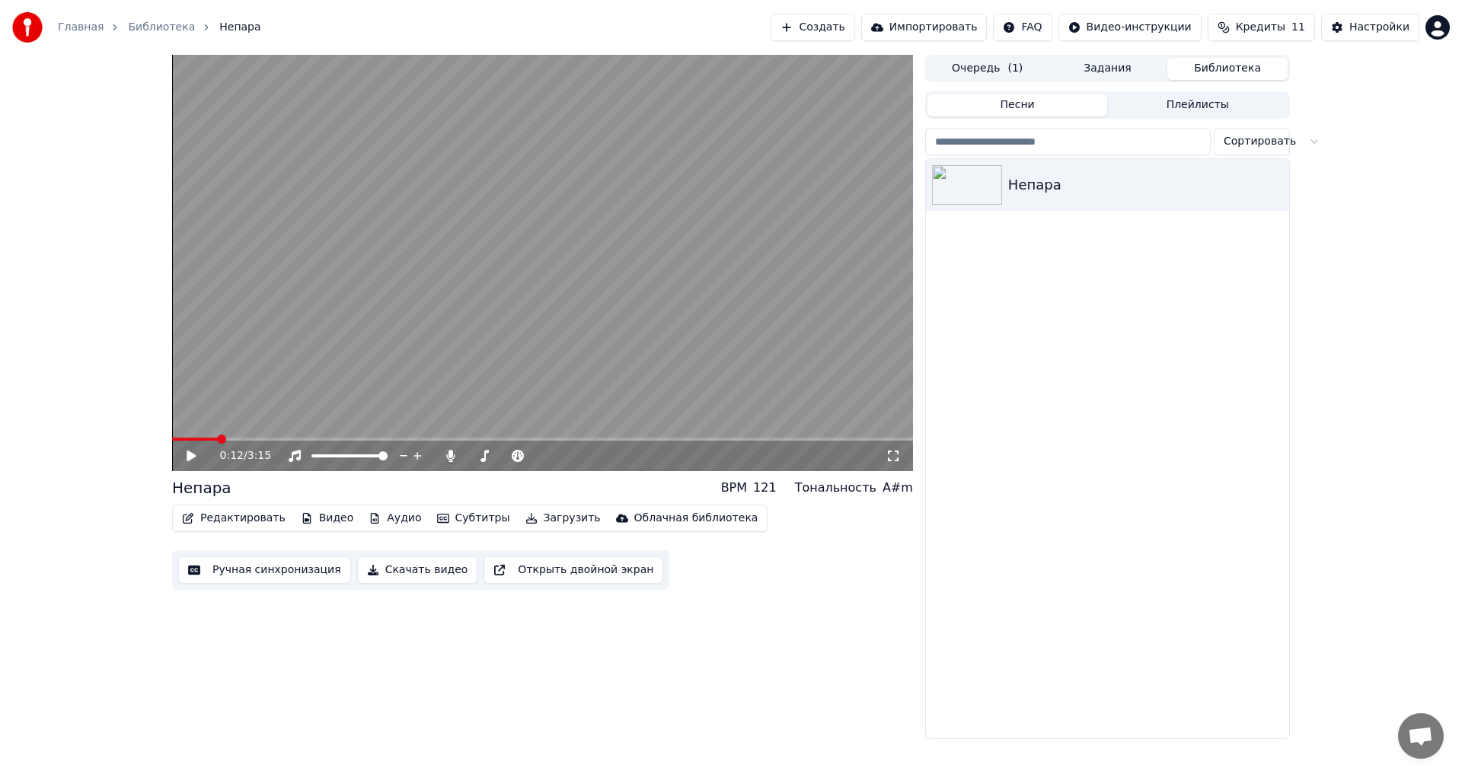
click at [191, 456] on icon at bounding box center [191, 456] width 9 height 11
click at [191, 456] on icon at bounding box center [202, 456] width 36 height 12
click at [190, 455] on icon at bounding box center [191, 456] width 9 height 11
click at [190, 455] on icon at bounding box center [191, 455] width 8 height 9
